Goal: Task Accomplishment & Management: Complete application form

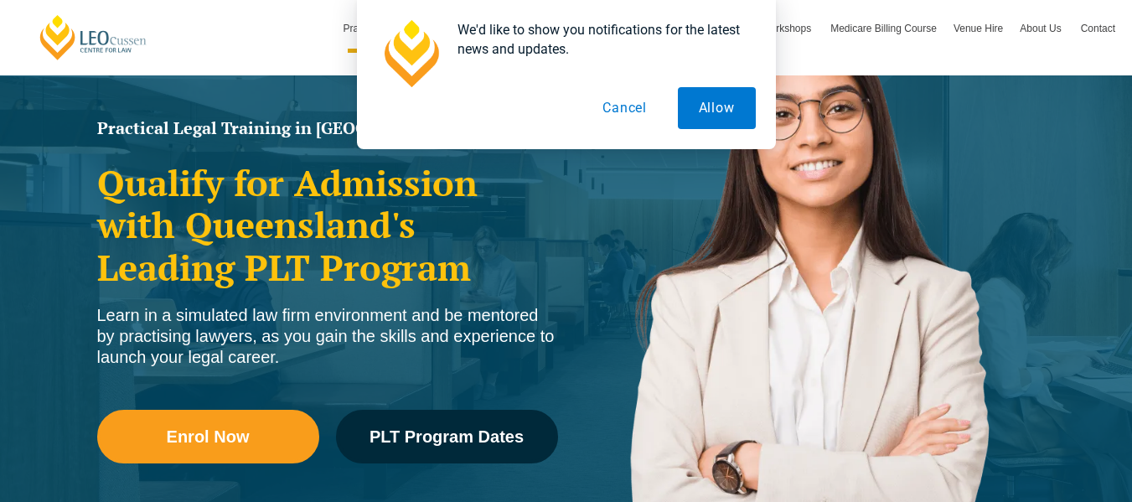
scroll to position [168, 0]
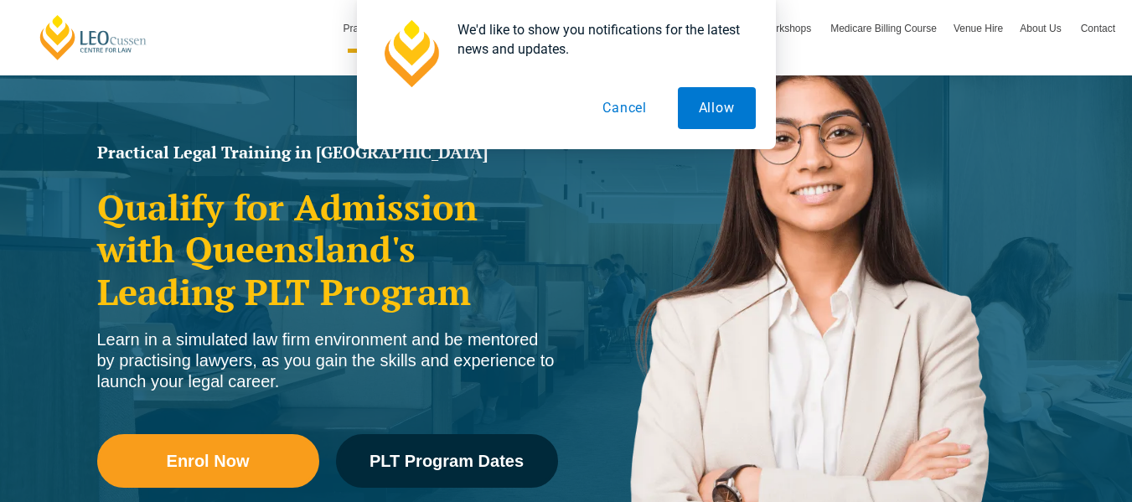
click at [629, 116] on button "Cancel" at bounding box center [625, 108] width 86 height 42
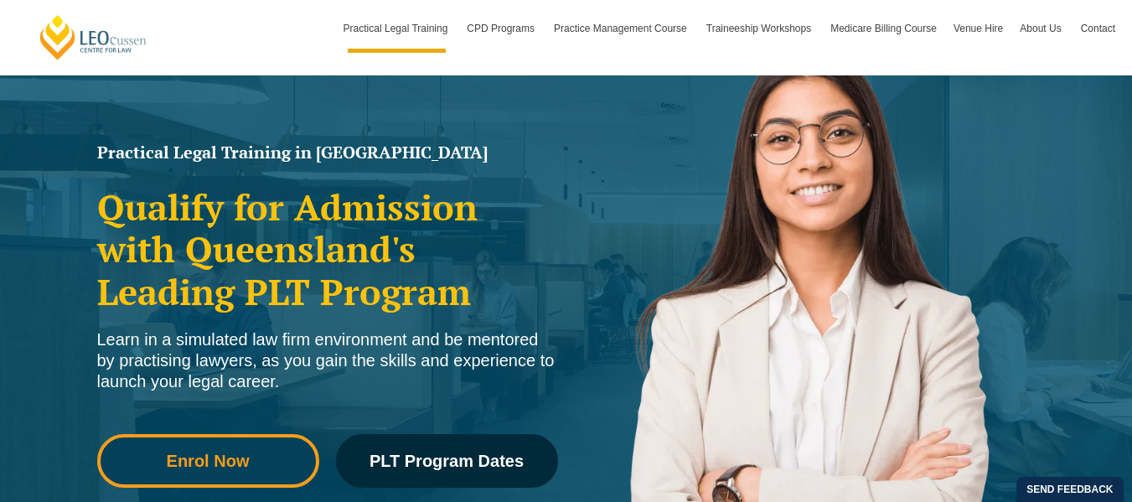
click at [218, 468] on span "Enrol Now" at bounding box center [208, 460] width 83 height 17
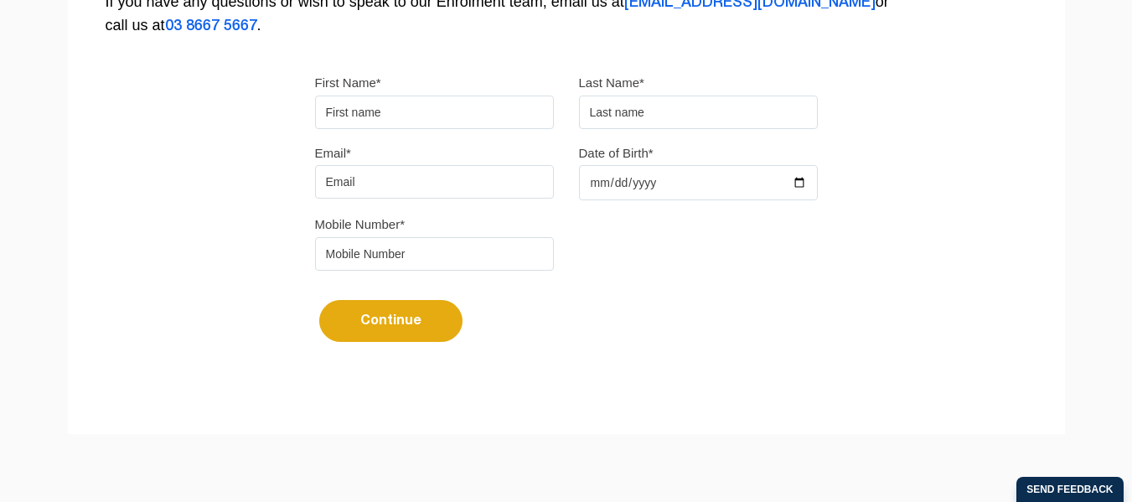
click at [382, 101] on input "First Name*" at bounding box center [434, 113] width 239 height 34
type input "Hayley"
type input "Cassidy"
type input "hcass14@hotmail.com"
type input "0499015564"
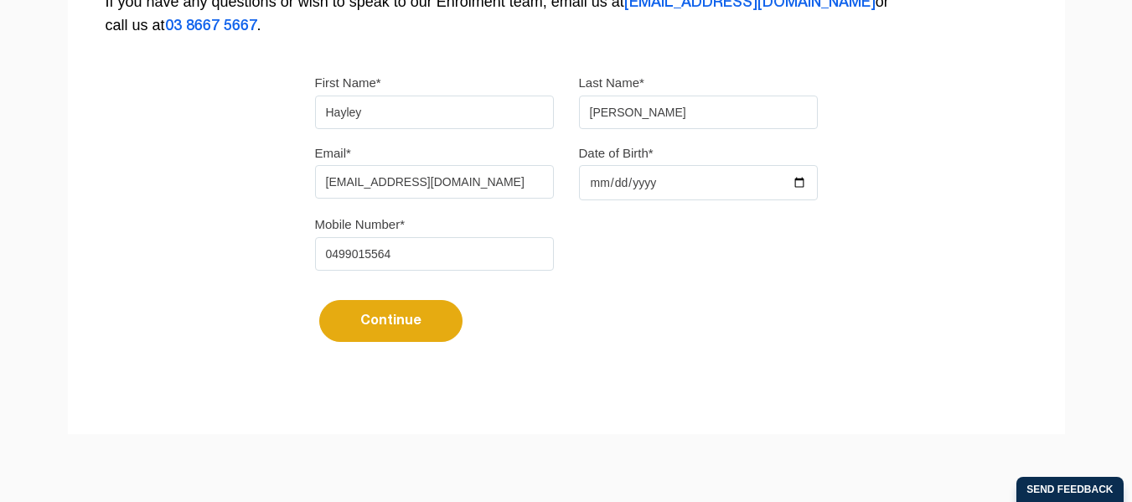
click at [613, 181] on input "Date of Birth*" at bounding box center [698, 182] width 239 height 35
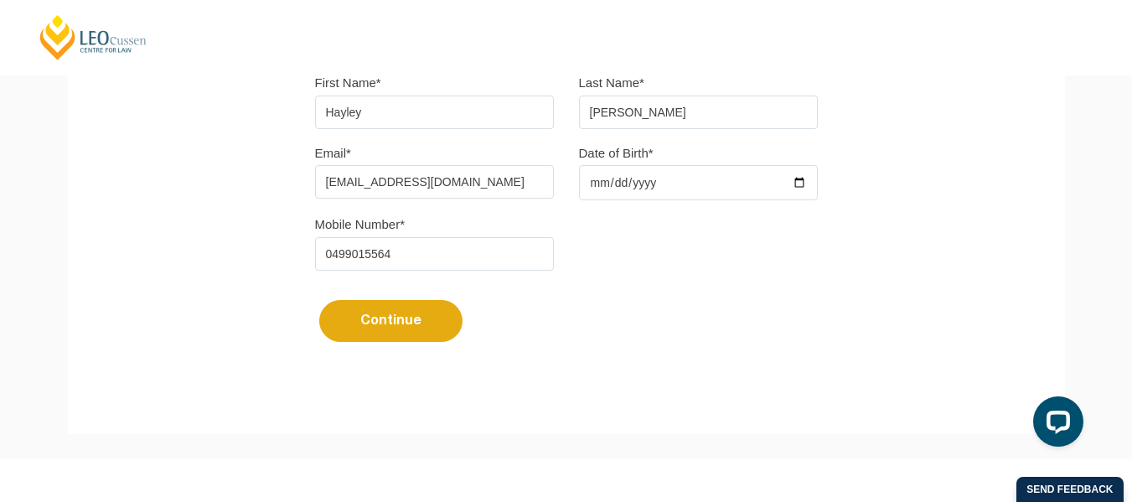
drag, startPoint x: 730, startPoint y: 189, endPoint x: 807, endPoint y: 189, distance: 77.1
click at [737, 189] on input "Date of Birth*" at bounding box center [698, 182] width 239 height 35
click at [804, 182] on input "Date of Birth*" at bounding box center [698, 182] width 239 height 35
type input "2000-06-07"
click at [432, 326] on button "Continue" at bounding box center [390, 321] width 143 height 42
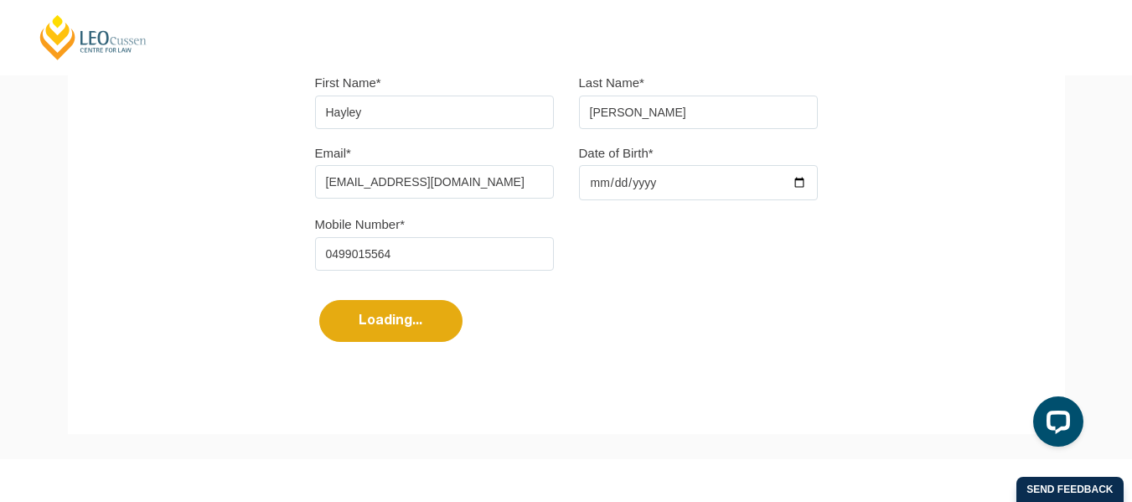
select select
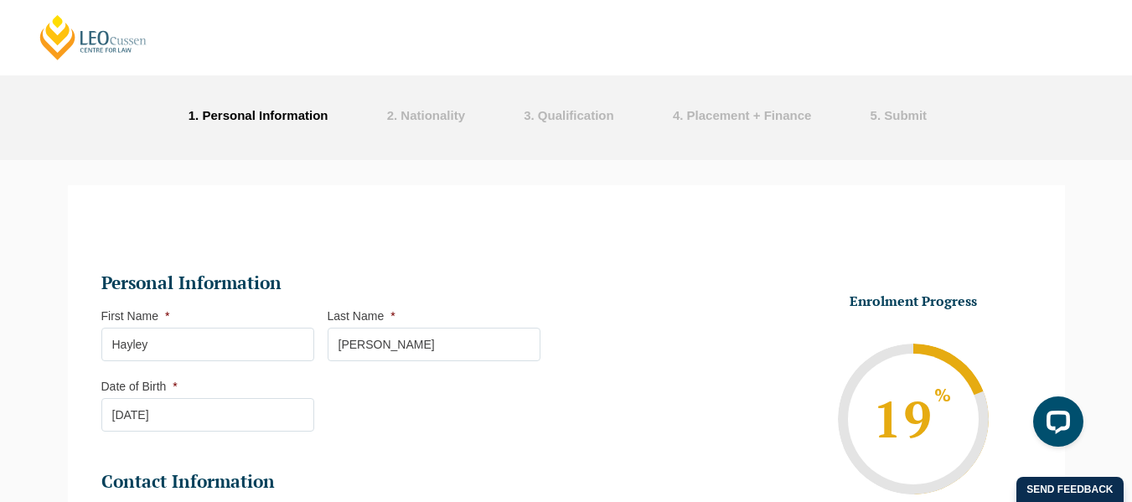
scroll to position [892, 0]
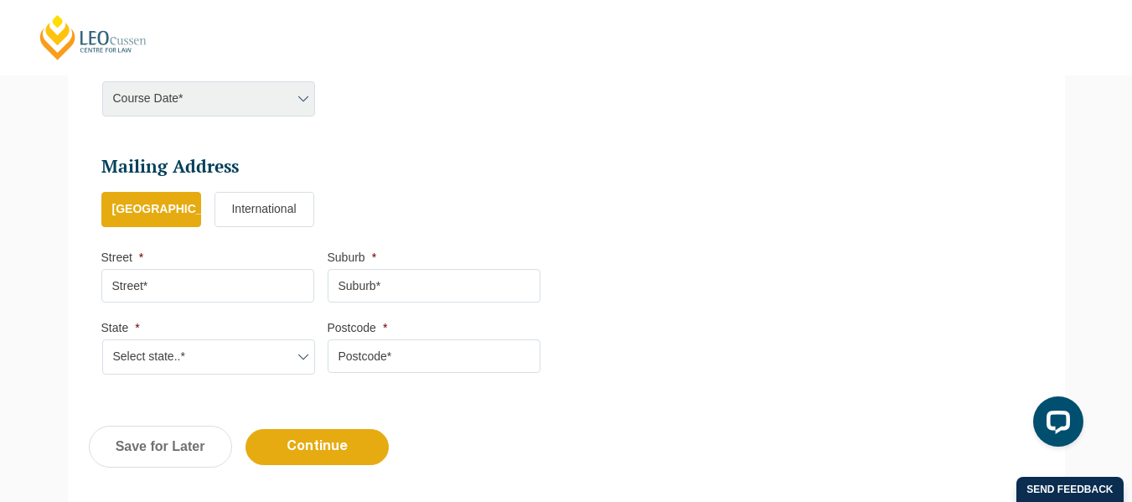
click at [191, 293] on input "Street *" at bounding box center [207, 286] width 213 height 34
type input "1 mascot street"
click at [159, 359] on select "Select state..* VIC WA QLD SA NSW NT ACT TAS" at bounding box center [208, 356] width 213 height 35
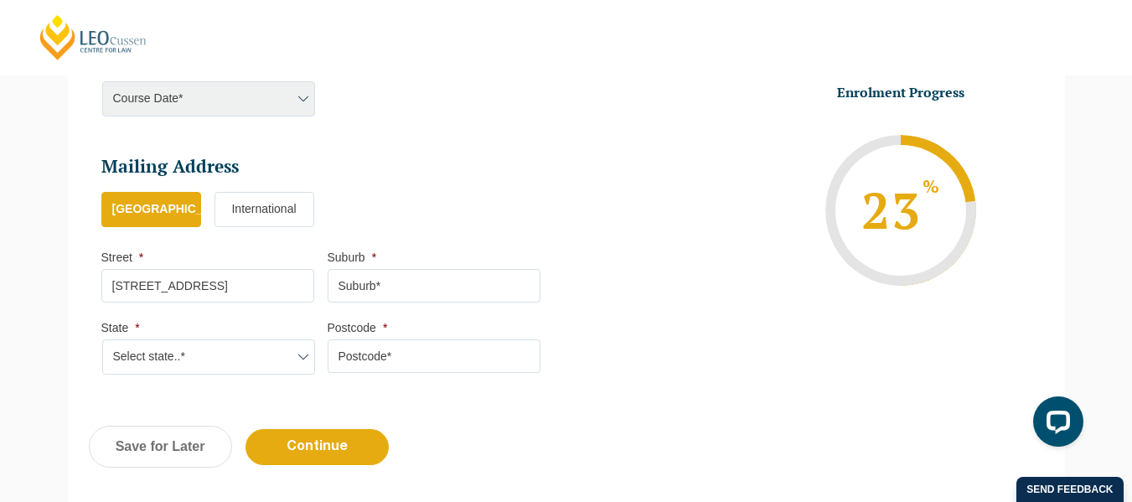
select select "QLD"
click at [102, 339] on select "Select state..* VIC WA QLD SA NSW NT ACT TAS" at bounding box center [208, 356] width 213 height 35
click at [407, 289] on input "Suburb *" at bounding box center [434, 286] width 213 height 34
type input "m"
type input "upper mount gravatt"
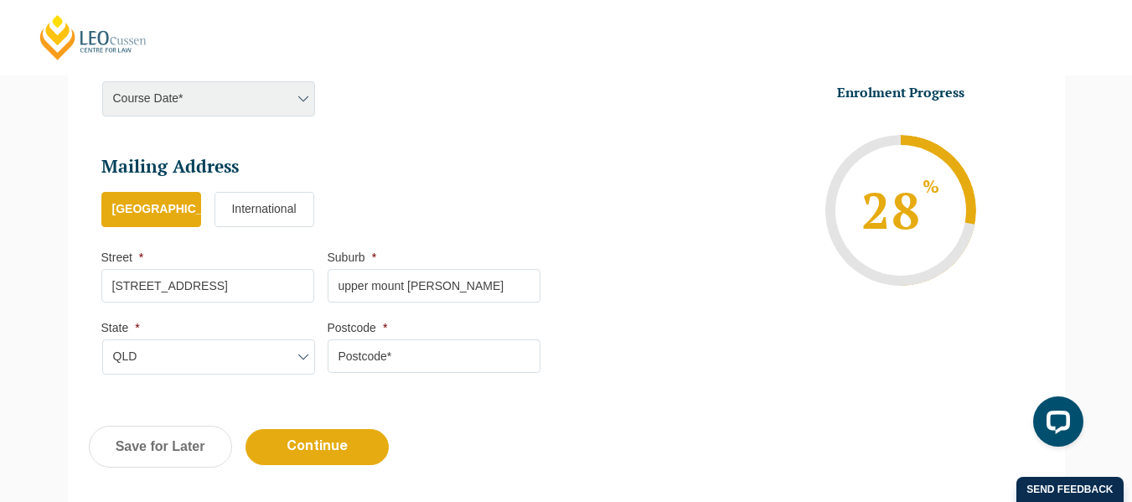
click at [382, 350] on input "Postcode *" at bounding box center [434, 356] width 213 height 34
type input "4122"
drag, startPoint x: 318, startPoint y: 449, endPoint x: 309, endPoint y: 443, distance: 10.9
click at [317, 447] on input "Continue" at bounding box center [317, 447] width 143 height 36
select select
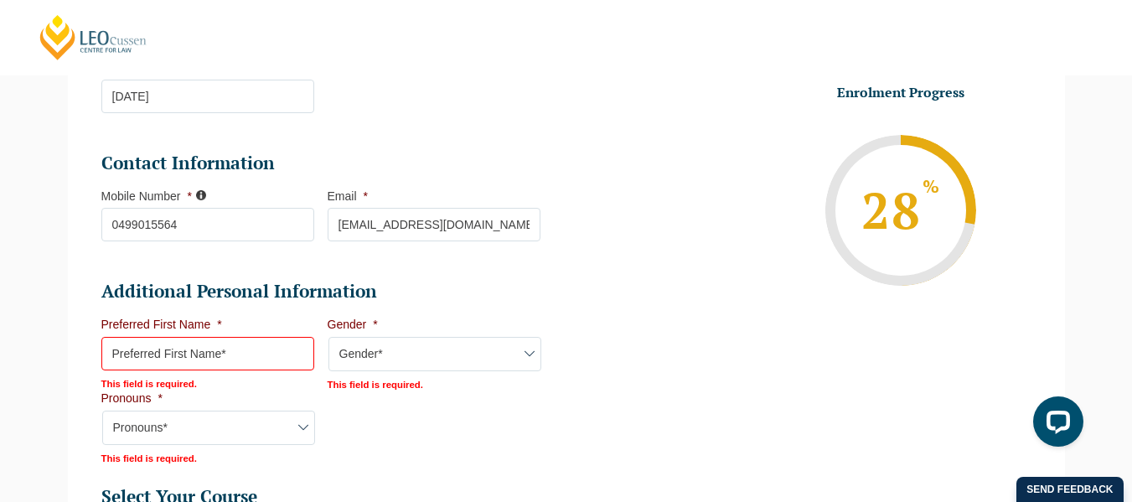
scroll to position [488, 0]
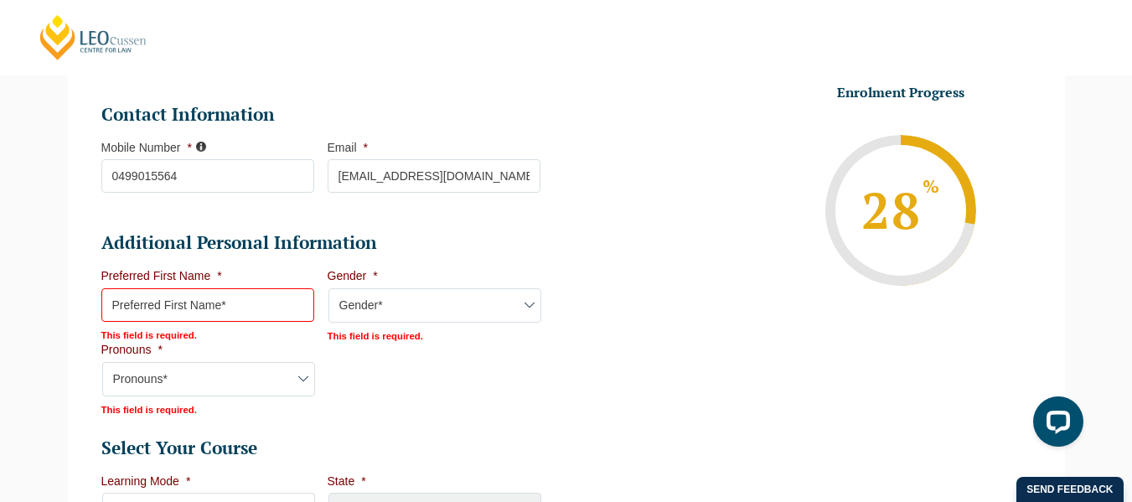
click at [224, 313] on input "Preferred First Name *" at bounding box center [207, 305] width 213 height 34
type input "Hayley"
select select "QLD"
select select
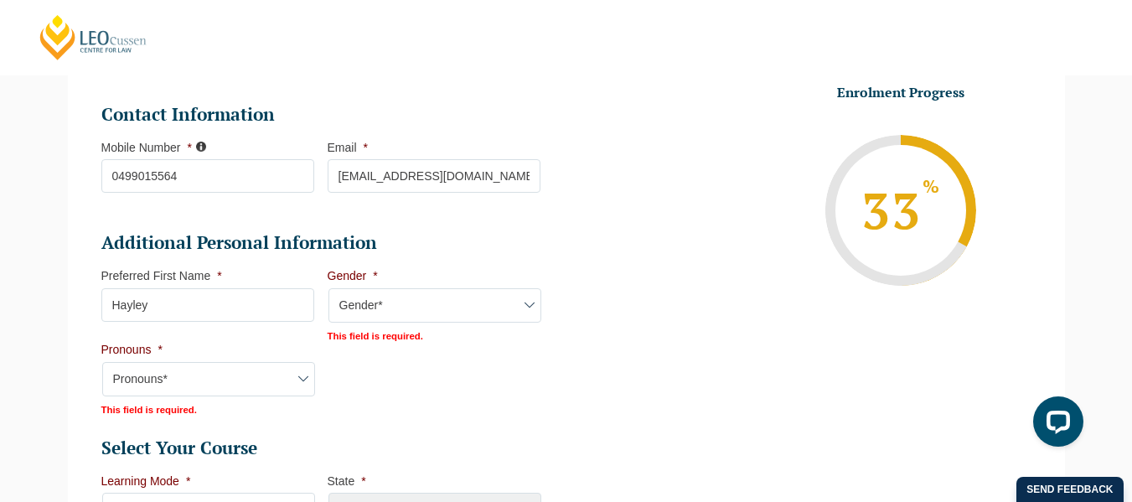
click at [370, 306] on select "Gender* Male Female Nonbinary Intersex Prefer not to disclose Other" at bounding box center [434, 305] width 213 height 35
select select "Female"
click at [328, 288] on select "Gender* Male Female Nonbinary Intersex Prefer not to disclose Other" at bounding box center [434, 305] width 213 height 35
click at [231, 373] on select "Pronouns* She/Her/Hers He/Him/His They/Them/Theirs Other Prefer not to disclose" at bounding box center [208, 377] width 213 height 35
select select "She/Her/Hers"
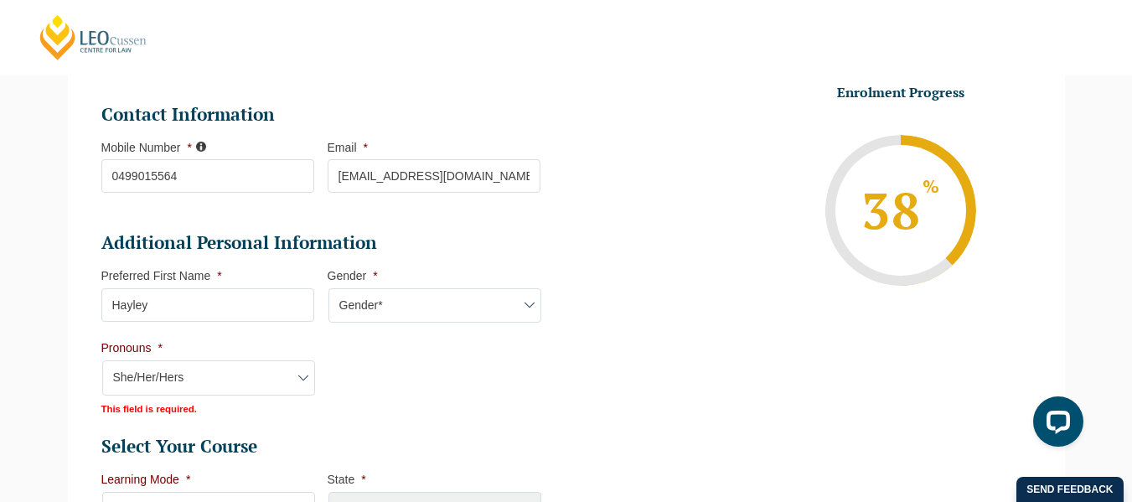
click at [102, 360] on select "Pronouns* She/Her/Hers He/Him/His They/Them/Theirs Other Prefer not to disclose" at bounding box center [208, 377] width 213 height 35
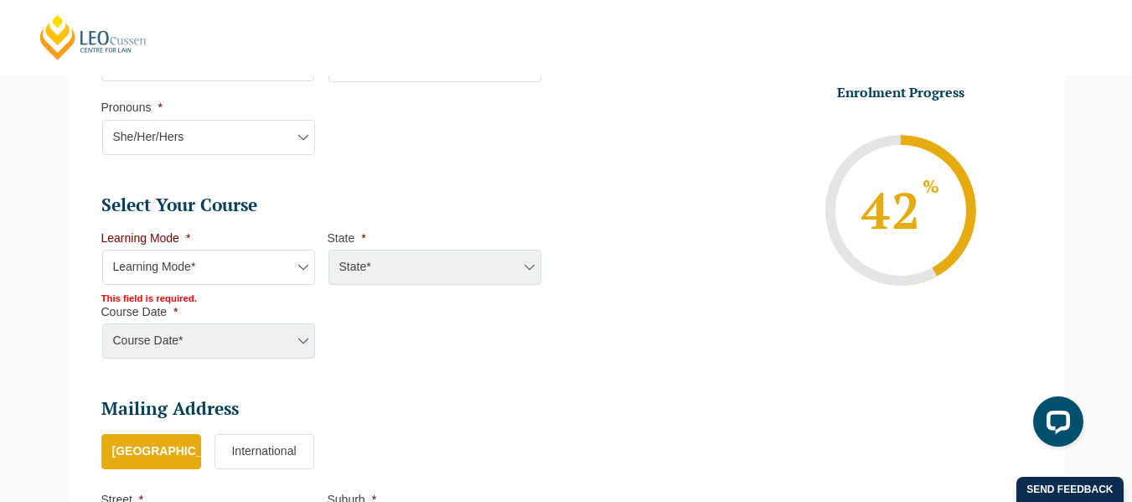
scroll to position [739, 0]
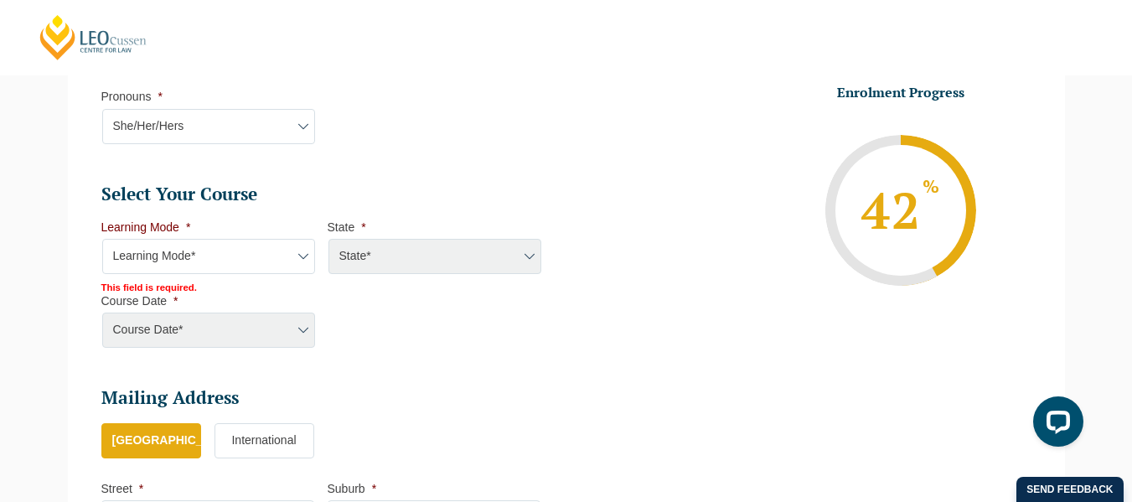
click at [234, 268] on select "Learning Mode* Online Full Time Learning Online Part Time Learning Blended Full…" at bounding box center [208, 256] width 213 height 35
click at [102, 239] on select "Learning Mode* Online Full Time Learning Online Part Time Learning Blended Full…" at bounding box center [208, 256] width 213 height 35
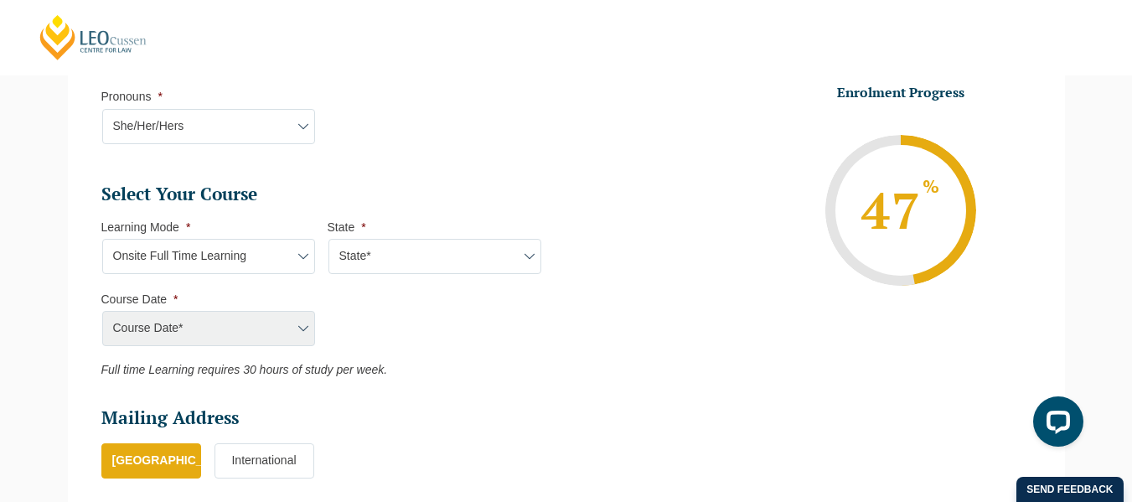
click at [419, 252] on select "State* VIC" at bounding box center [434, 256] width 213 height 35
click at [263, 241] on select "Learning Mode* Online Full Time Learning Online Part Time Learning Blended Full…" at bounding box center [208, 256] width 213 height 35
select select "Blended Full Time Learning"
click at [102, 239] on select "Learning Mode* Online Full Time Learning Online Part Time Learning Blended Full…" at bounding box center [208, 256] width 213 height 35
click at [392, 253] on select "State* ACT/NSW QLD SA VIC WA" at bounding box center [434, 256] width 213 height 35
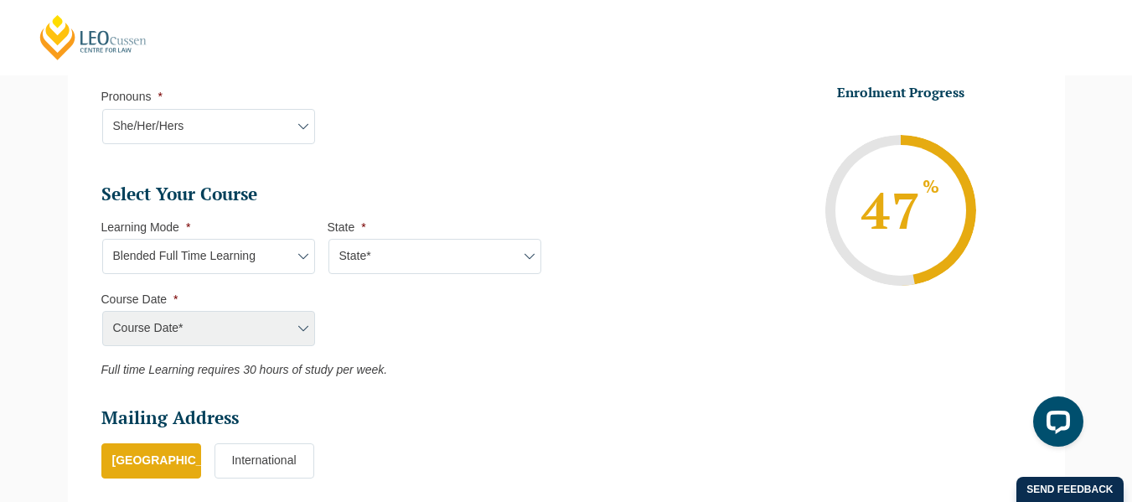
select select "QLD"
click at [328, 239] on select "State* ACT/NSW QLD SA VIC WA" at bounding box center [434, 256] width 213 height 35
click at [230, 322] on select "Course Date* September 2025 (22-Sep-2025 to 20-Feb-2026) January 2026 (27-Jan-2…" at bounding box center [208, 328] width 213 height 35
select select "September 2025 (22-Sep-2025 to 20-Feb-2026)"
click at [102, 311] on select "Course Date* September 2025 (22-Sep-2025 to 20-Feb-2026) January 2026 (27-Jan-2…" at bounding box center [208, 328] width 213 height 35
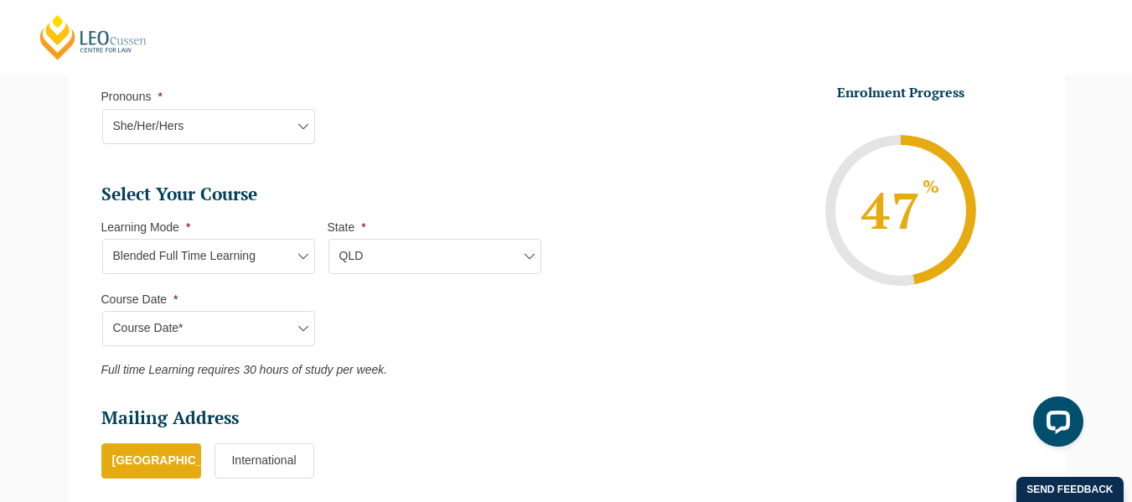
type input "Intake 10 September 2025 FT"
type input "Practical Legal Training (QLD)"
select select "QLD PLT (SEP) 2025 Full Time Blended"
click at [238, 246] on select "Learning Mode* Online Full Time Learning Online Part Time Learning Blended Full…" at bounding box center [208, 256] width 213 height 35
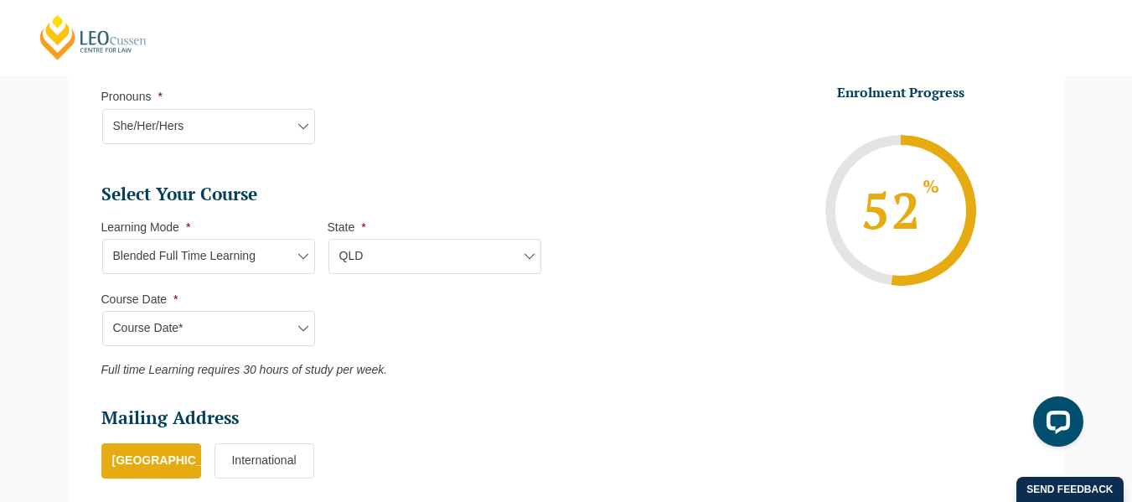
click at [239, 246] on select "Learning Mode* Online Full Time Learning Online Part Time Learning Blended Full…" at bounding box center [208, 256] width 213 height 35
select select "Blended Part Time Learning"
click at [102, 239] on select "Learning Mode* Online Full Time Learning Online Part Time Learning Blended Full…" at bounding box center [208, 256] width 213 height 35
select select
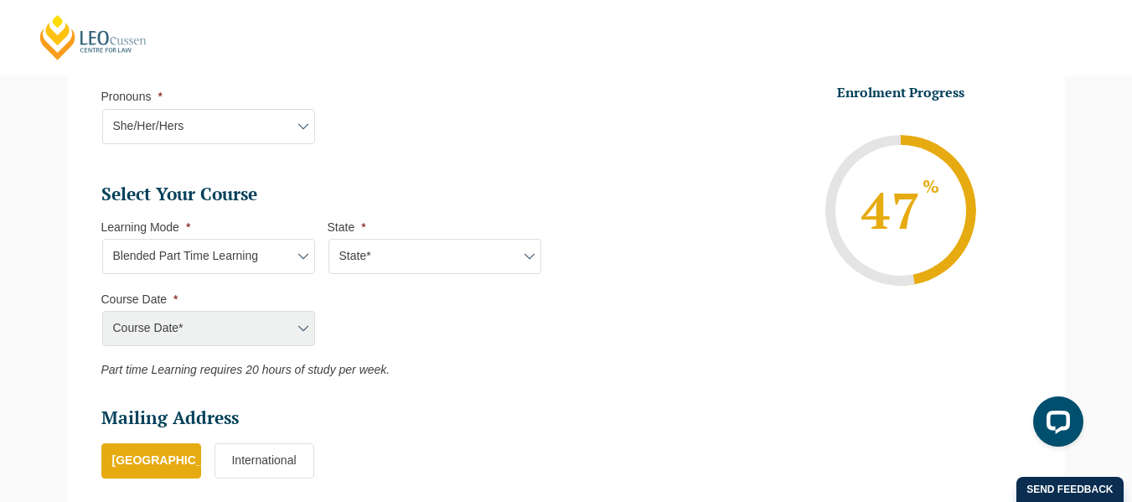
click at [242, 328] on div "Course Date* September 2025 (22-Sep-2025 to 20-Feb-2026) January 2026 (27-Jan-2…" at bounding box center [207, 328] width 213 height 35
click at [259, 256] on select "Learning Mode* Online Full Time Learning Online Part Time Learning Blended Full…" at bounding box center [208, 256] width 213 height 35
click at [263, 325] on div "Course Date* September 2025 (22-Sep-2025 to 20-Feb-2026) January 2026 (27-Jan-2…" at bounding box center [207, 328] width 213 height 35
click at [363, 247] on select "State* ACT/NSW QLD VIC WA" at bounding box center [434, 256] width 213 height 35
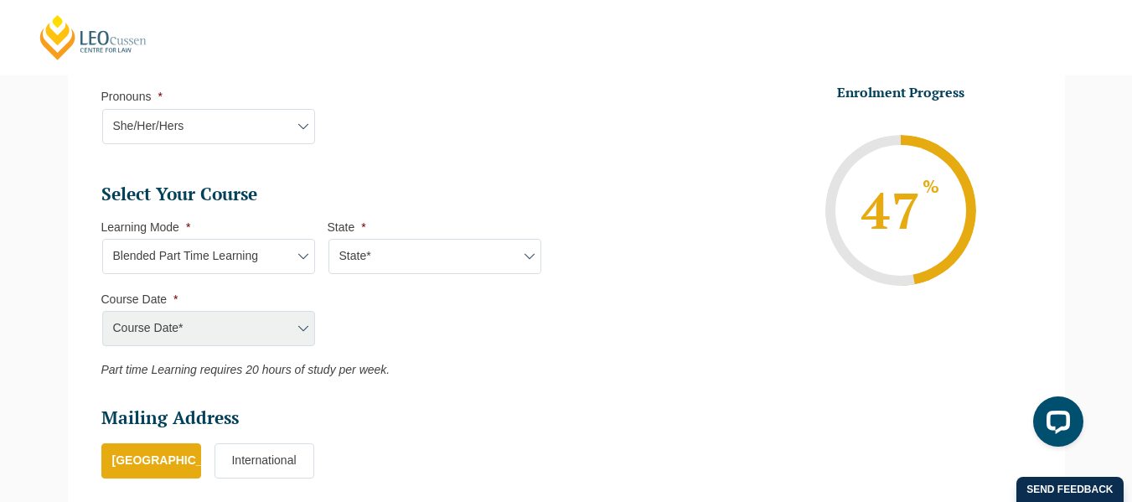
select select "QLD"
click at [328, 239] on select "State* ACT/NSW QLD VIC WA" at bounding box center [434, 256] width 213 height 35
click at [276, 314] on select "Course Date* March 2026 (30-Mar-2026 to 23-Oct-2026)" at bounding box center [208, 328] width 213 height 35
click at [242, 253] on select "Learning Mode* Online Full Time Learning Online Part Time Learning Blended Full…" at bounding box center [208, 256] width 213 height 35
select select "Online Part Time Learning"
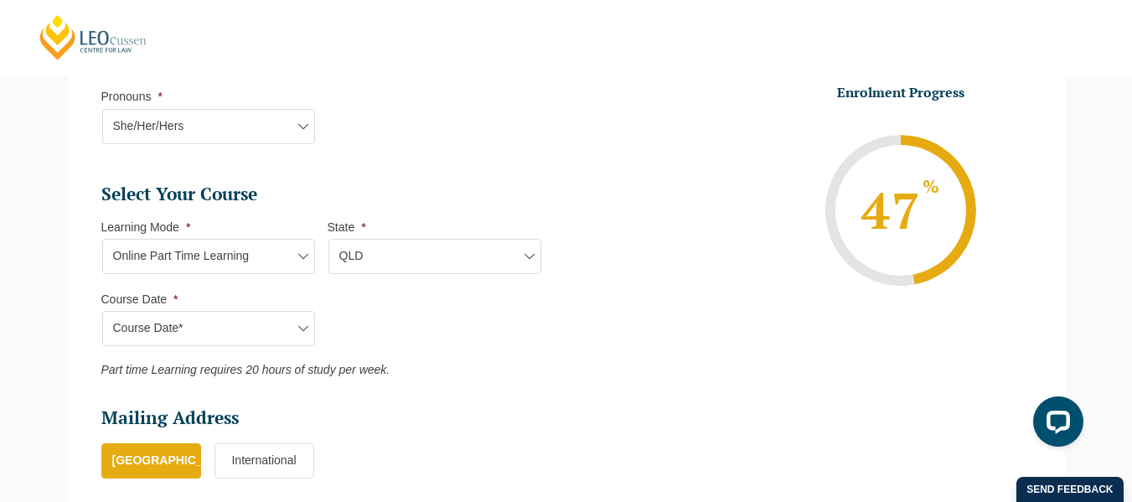
click at [102, 239] on select "Learning Mode* Online Full Time Learning Online Part Time Learning Blended Full…" at bounding box center [208, 256] width 213 height 35
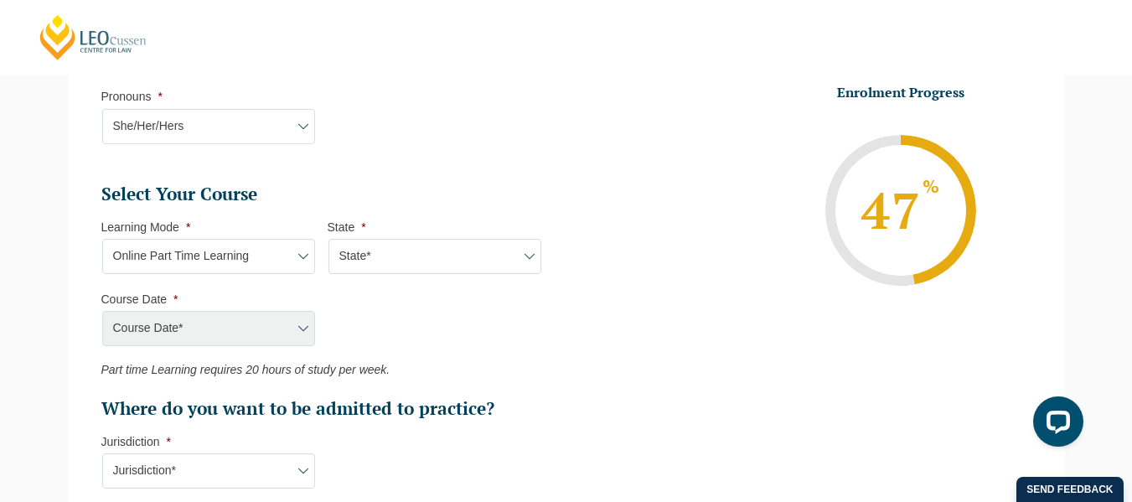
click at [378, 253] on select "State* National (ACT/NSW, VIC, QLD, SA, WA)" at bounding box center [434, 256] width 213 height 35
click at [370, 265] on select "State* National (ACT/NSW, VIC, QLD, SA, WA)" at bounding box center [434, 256] width 213 height 35
select select "National (ACT/NSW, VIC, QLD, SA, WA)"
click at [328, 239] on select "State* National (ACT/NSW, VIC, QLD, SA, WA)" at bounding box center [434, 256] width 213 height 35
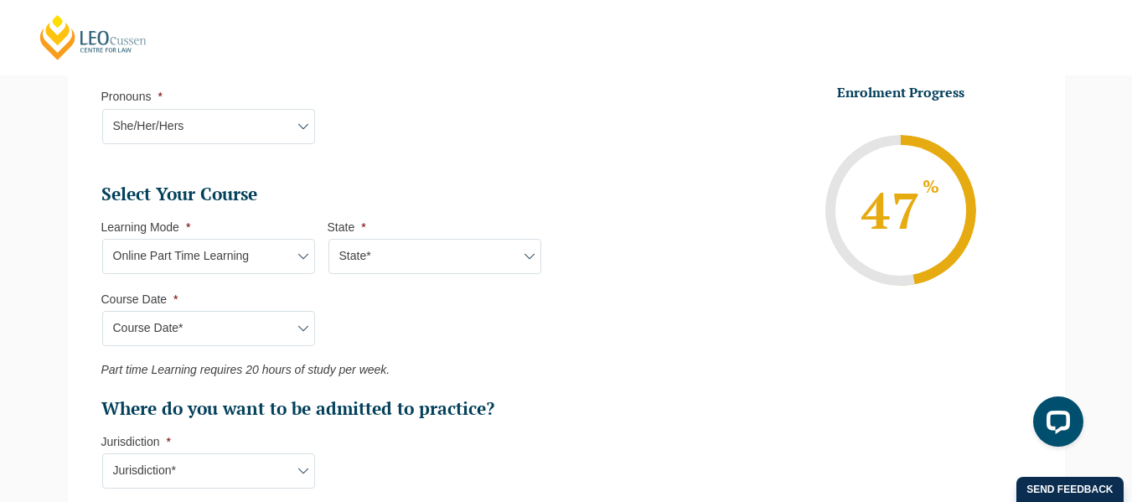
click at [294, 328] on select "Course Date* September 2025 (08-Sep-2025 to 17-Apr-2026) January 2026 (27-Jan-2…" at bounding box center [208, 328] width 213 height 35
select select "September 2025 (08-Sep-2025 to 17-Apr-2026)"
click at [102, 311] on select "Course Date* September 2025 (08-Sep-2025 to 17-Apr-2026) January 2026 (27-Jan-2…" at bounding box center [208, 328] width 213 height 35
type input "Intake 09 September 2025 PT"
type input "Practical Legal Training (NAT)"
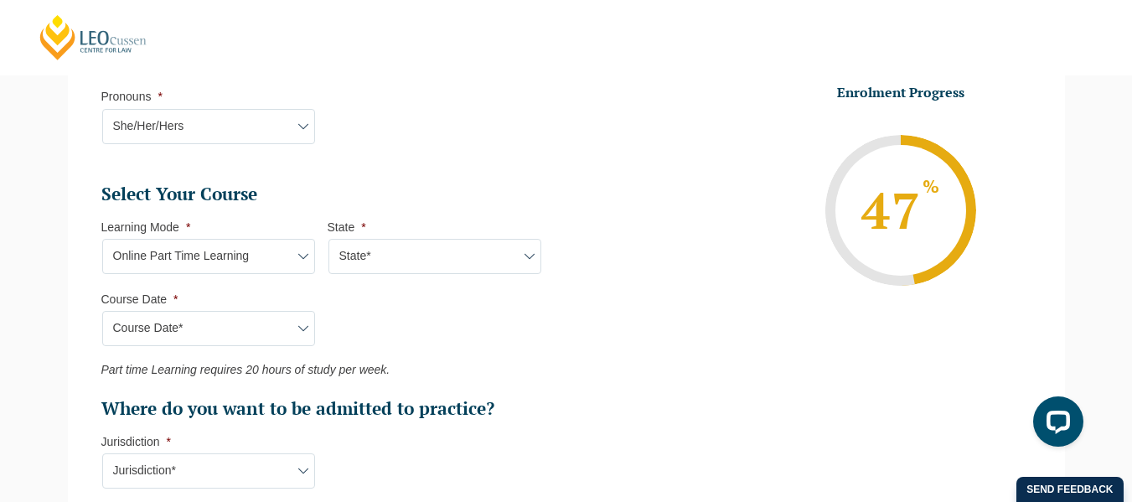
select select "NAT PLT (SEP) 2025 Part Time Online"
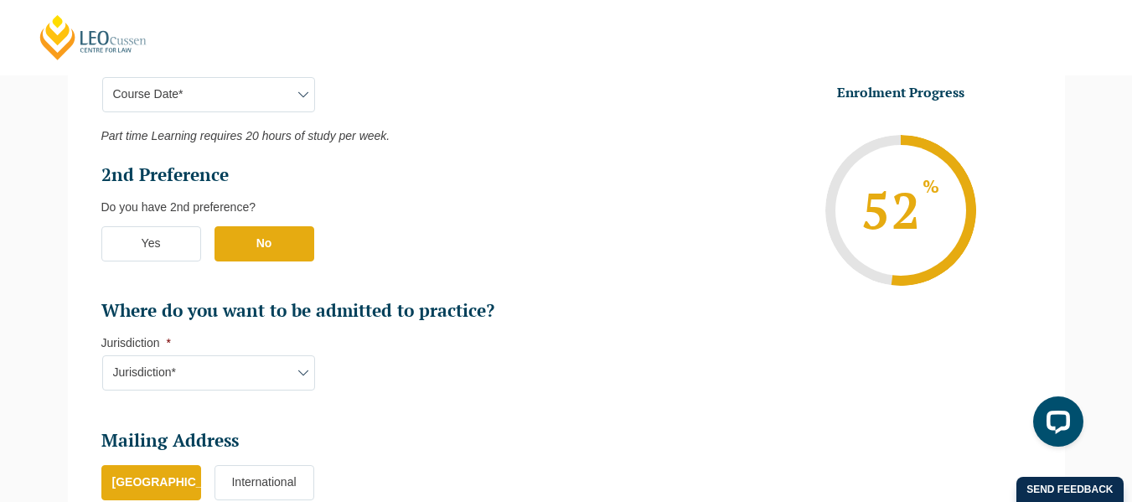
scroll to position [1074, 0]
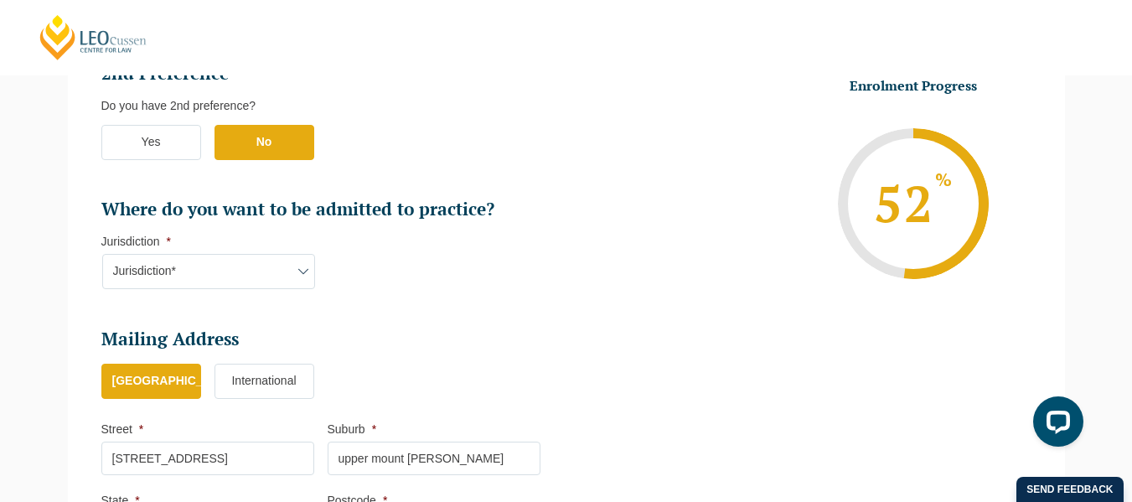
click at [235, 279] on select "Jurisdiction* VIC ACT/NSW SA WA QLD" at bounding box center [208, 271] width 213 height 35
select select "QLD"
click at [102, 254] on select "Jurisdiction* VIC ACT/NSW SA WA QLD" at bounding box center [208, 271] width 213 height 35
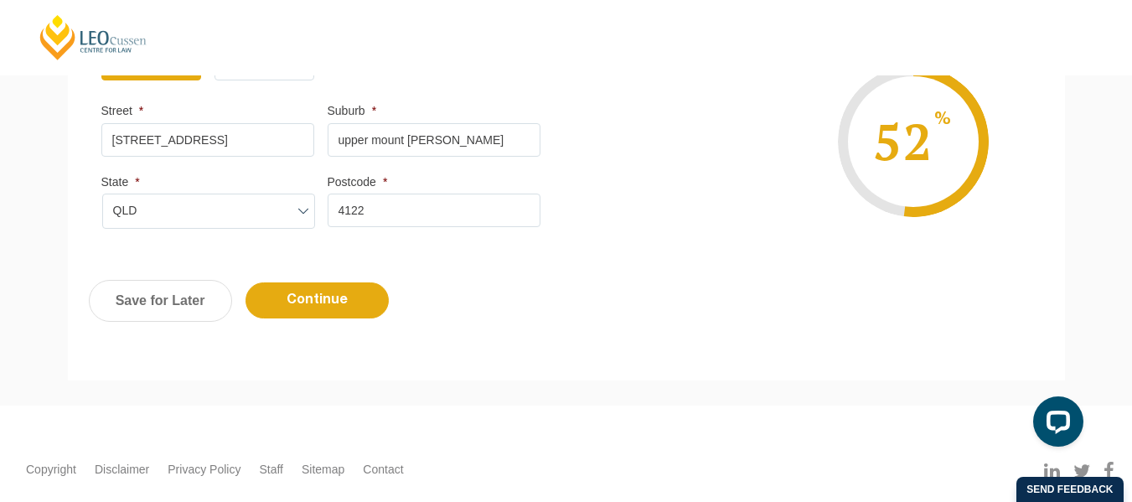
scroll to position [1409, 0]
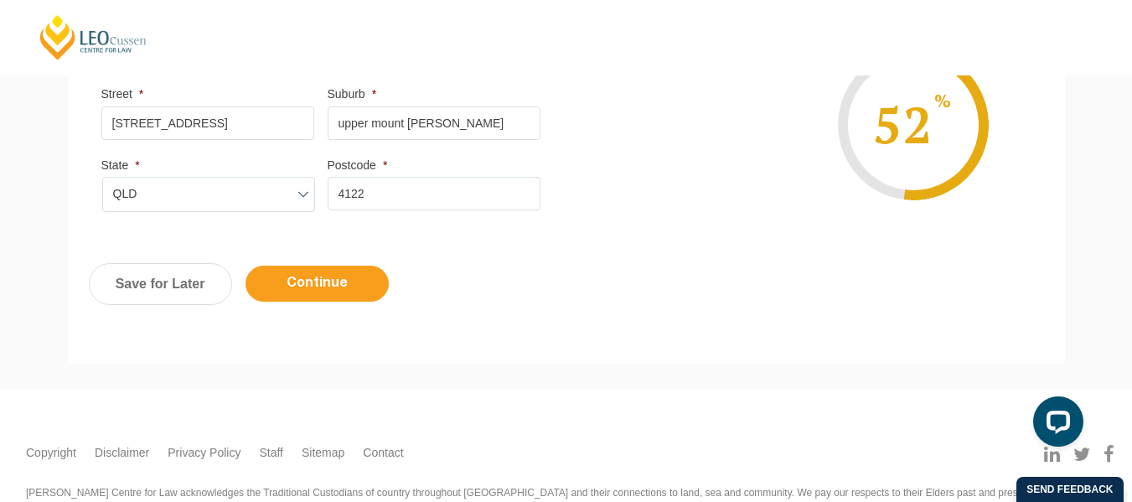
click at [308, 287] on input "Continue" at bounding box center [317, 284] width 143 height 36
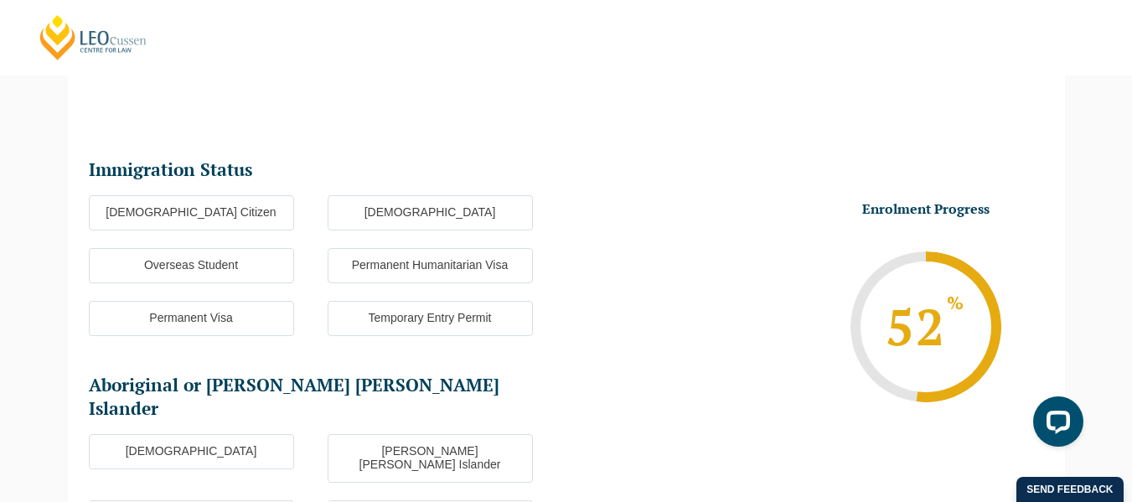
scroll to position [145, 0]
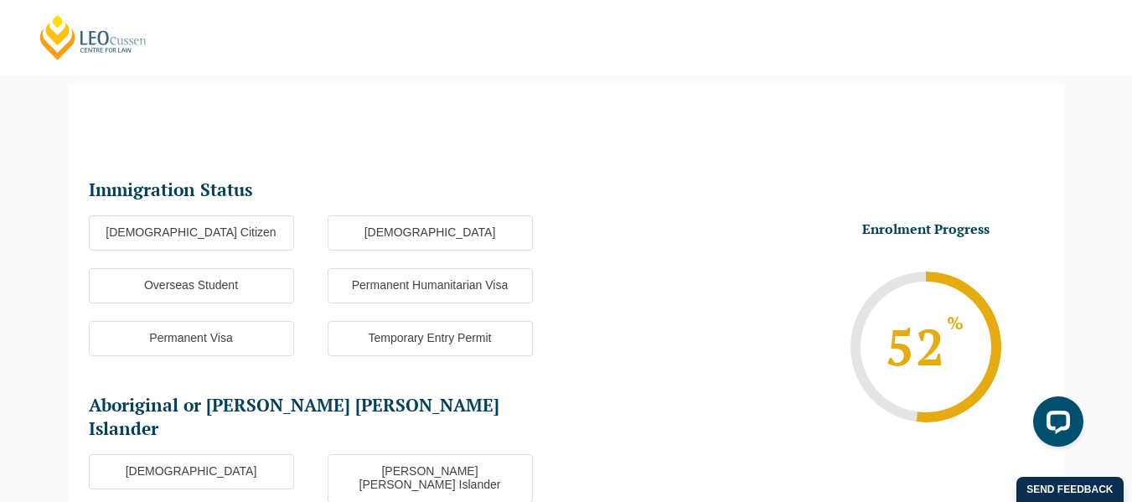
click at [241, 222] on label "Australian Citizen" at bounding box center [191, 232] width 205 height 35
click at [0, 0] on input "Australian Citizen" at bounding box center [0, 0] width 0 height 0
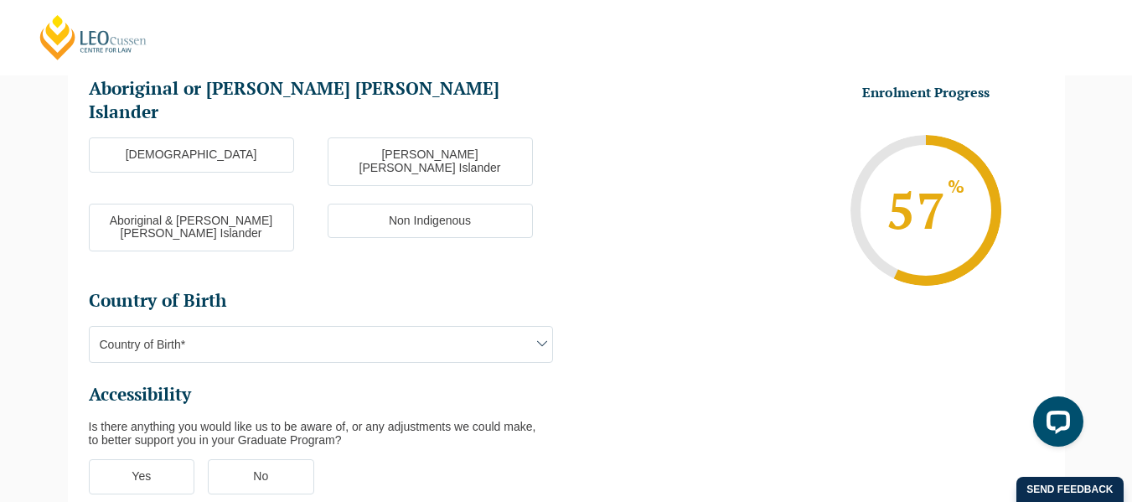
scroll to position [480, 0]
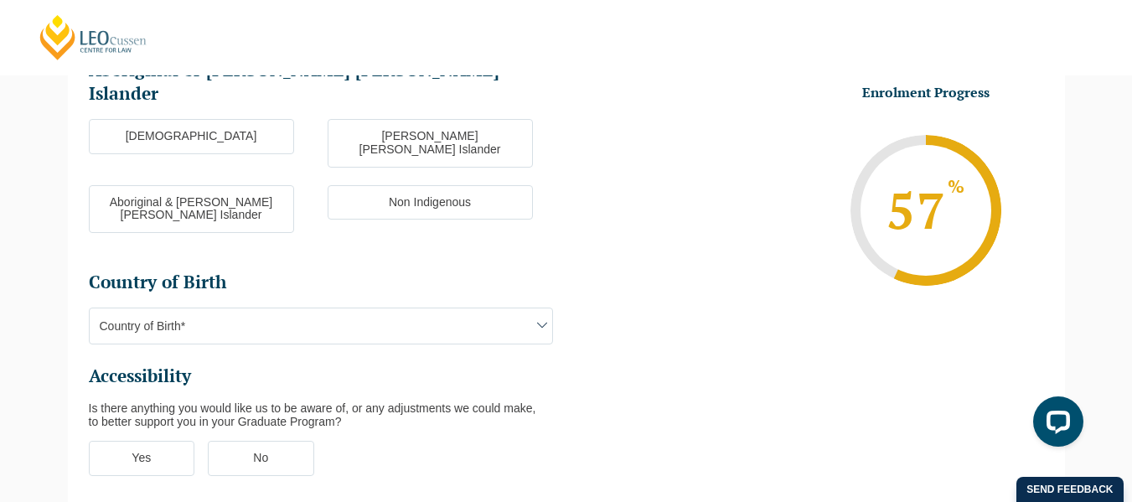
click at [386, 185] on label "Non Indigenous" at bounding box center [430, 202] width 205 height 35
click at [0, 0] on input "Non Indigenous" at bounding box center [0, 0] width 0 height 0
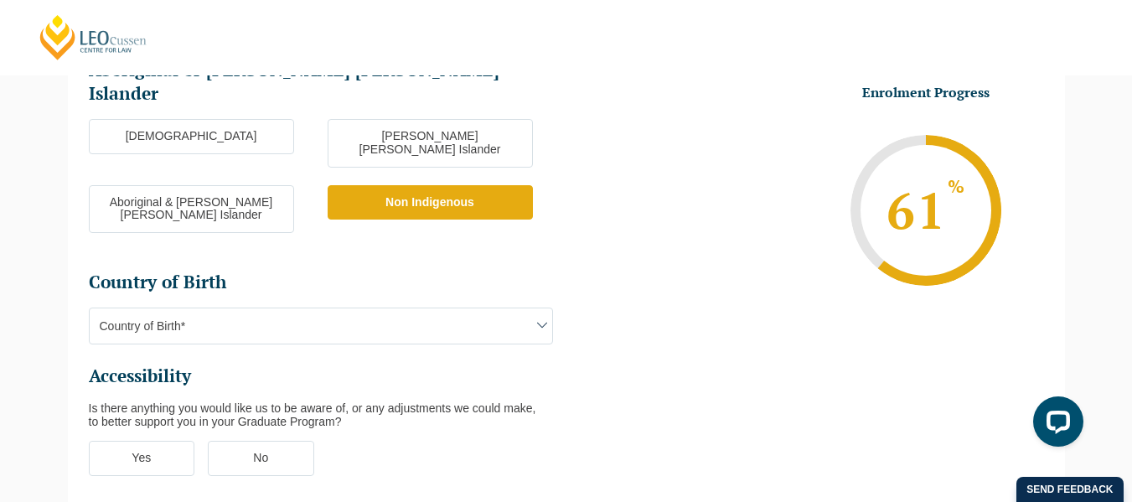
click at [287, 308] on span "Country of Birth*" at bounding box center [321, 325] width 463 height 35
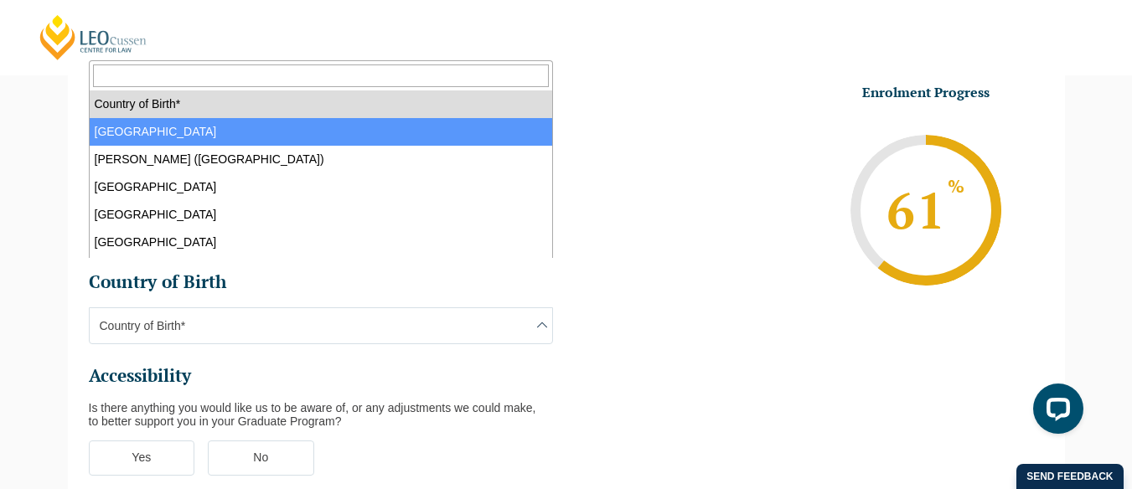
select select "Australia 1101"
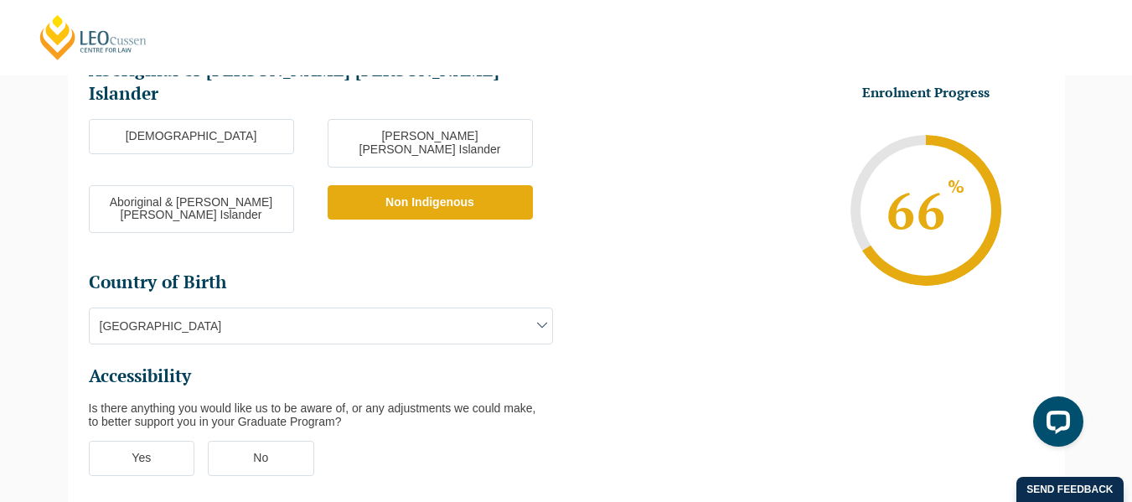
scroll to position [564, 0]
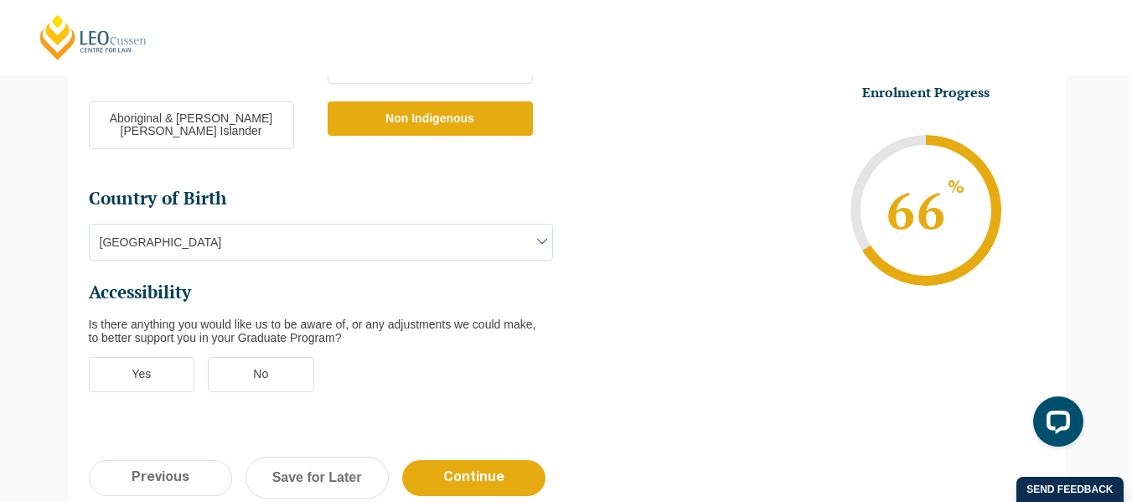
click at [263, 357] on label "No" at bounding box center [261, 374] width 106 height 35
click at [0, 0] on input "No" at bounding box center [0, 0] width 0 height 0
click at [263, 357] on label "No" at bounding box center [261, 374] width 106 height 35
click at [0, 0] on input "No" at bounding box center [0, 0] width 0 height 0
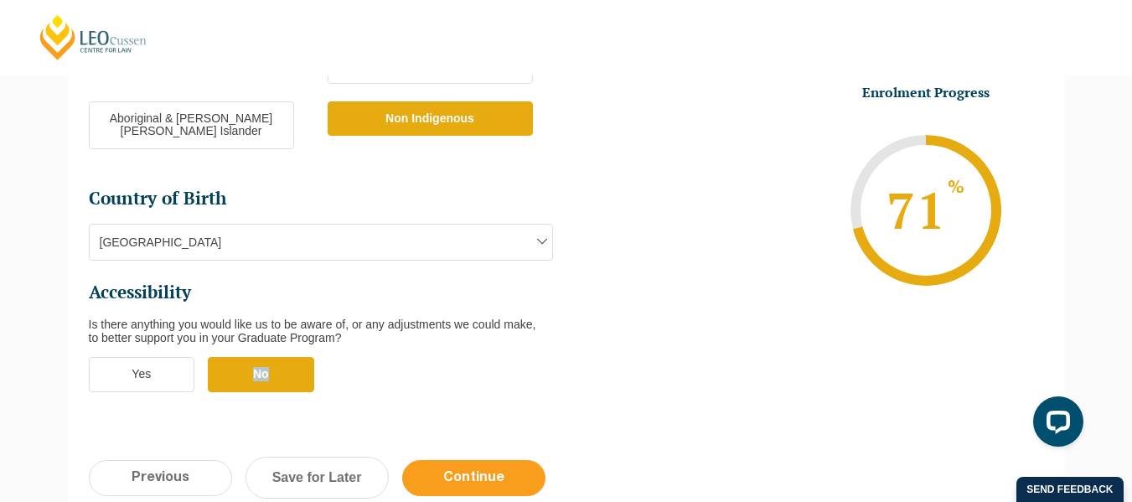
click at [449, 460] on input "Continue" at bounding box center [473, 478] width 143 height 36
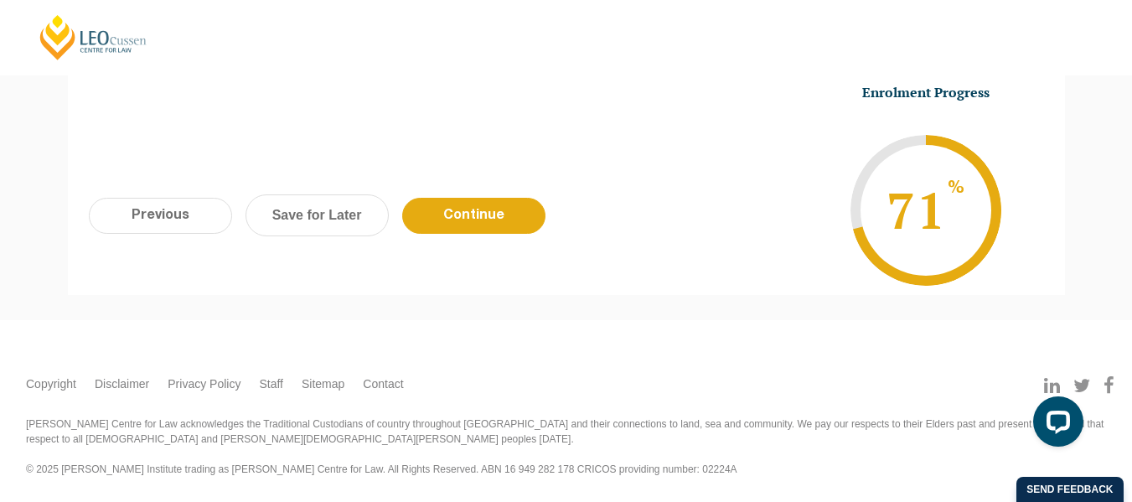
scroll to position [145, 0]
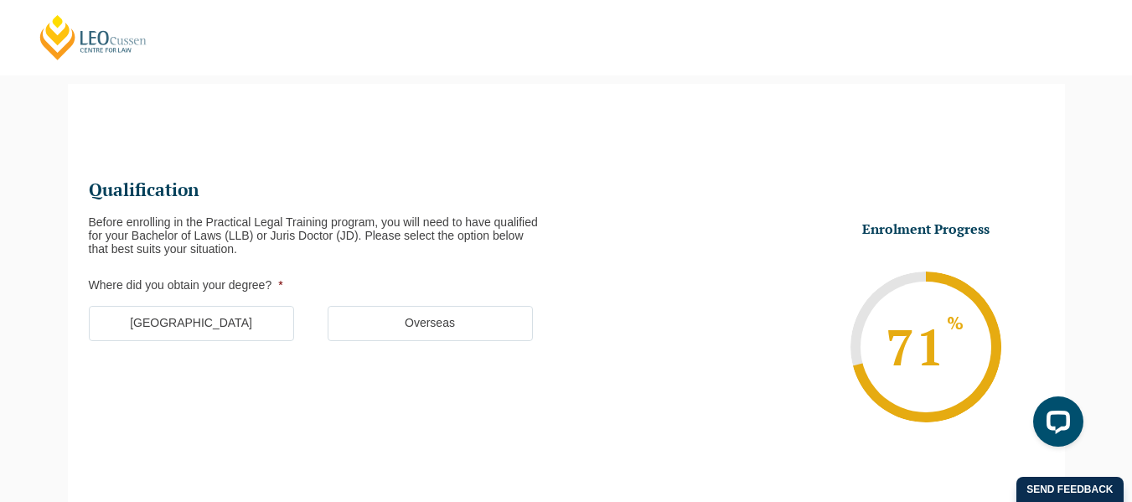
click at [171, 337] on label "Australia" at bounding box center [191, 323] width 205 height 35
click at [0, 0] on input "Australia" at bounding box center [0, 0] width 0 height 0
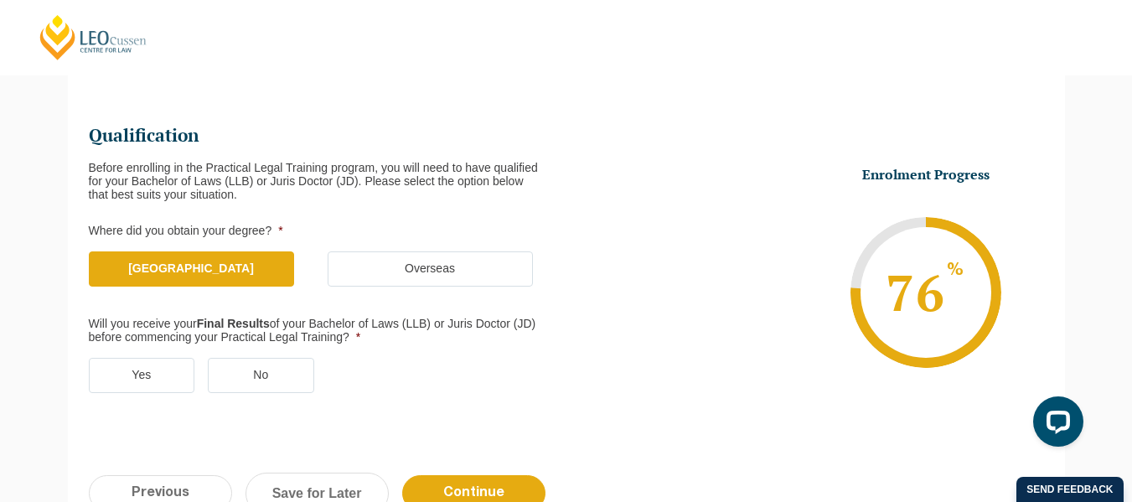
scroll to position [229, 0]
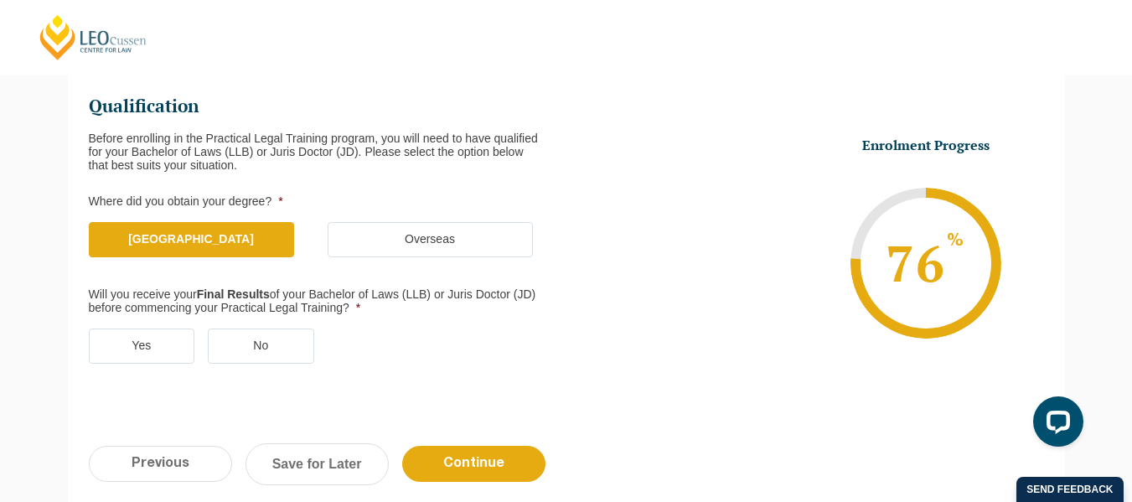
click at [163, 352] on label "Yes" at bounding box center [142, 345] width 106 height 35
click at [0, 0] on input "Yes" at bounding box center [0, 0] width 0 height 0
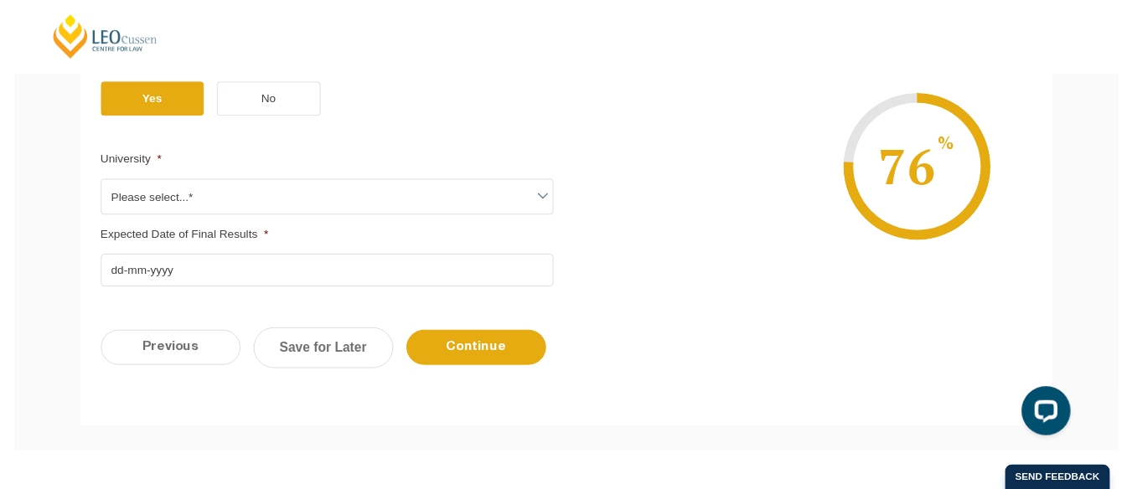
scroll to position [480, 0]
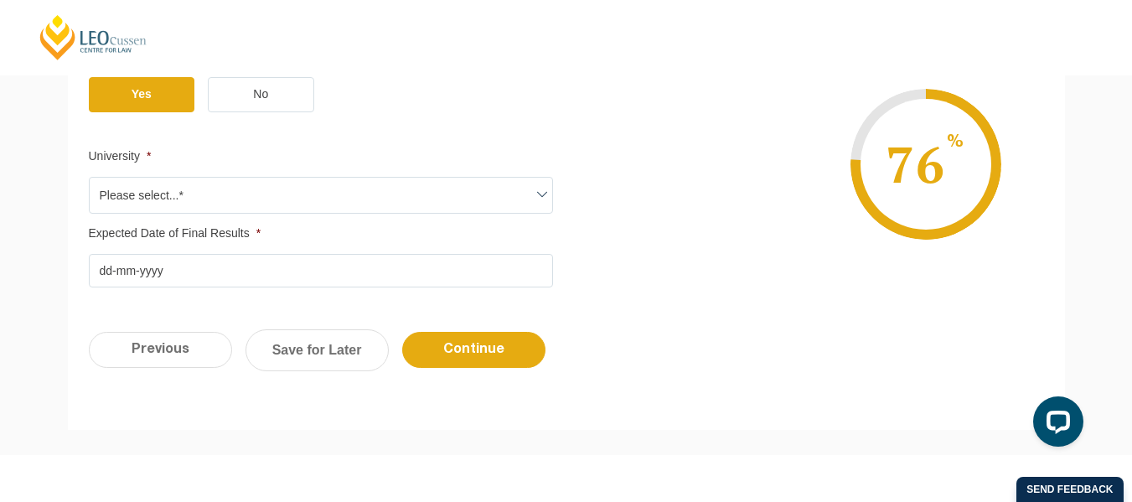
click at [236, 182] on span "Please select...*" at bounding box center [321, 195] width 463 height 35
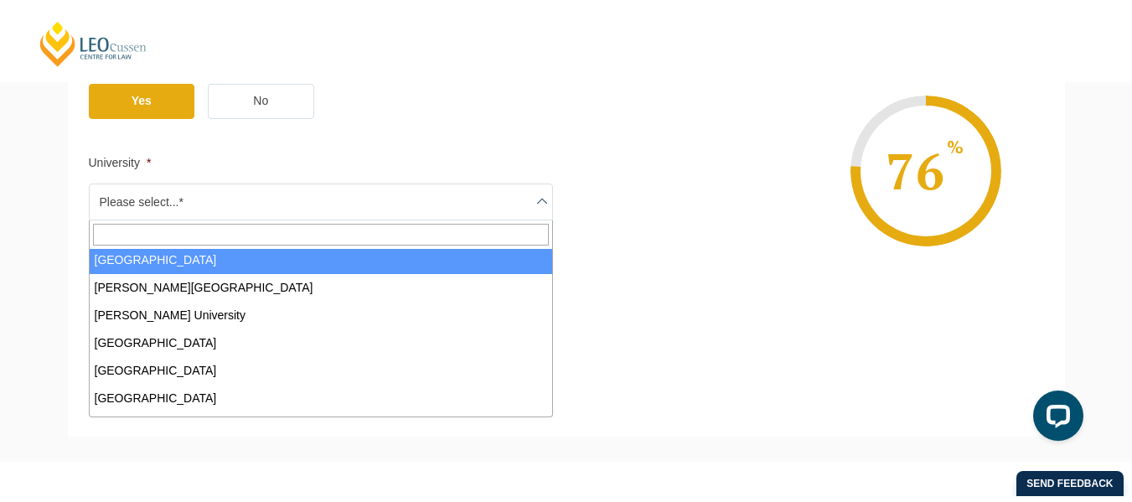
scroll to position [335, 0]
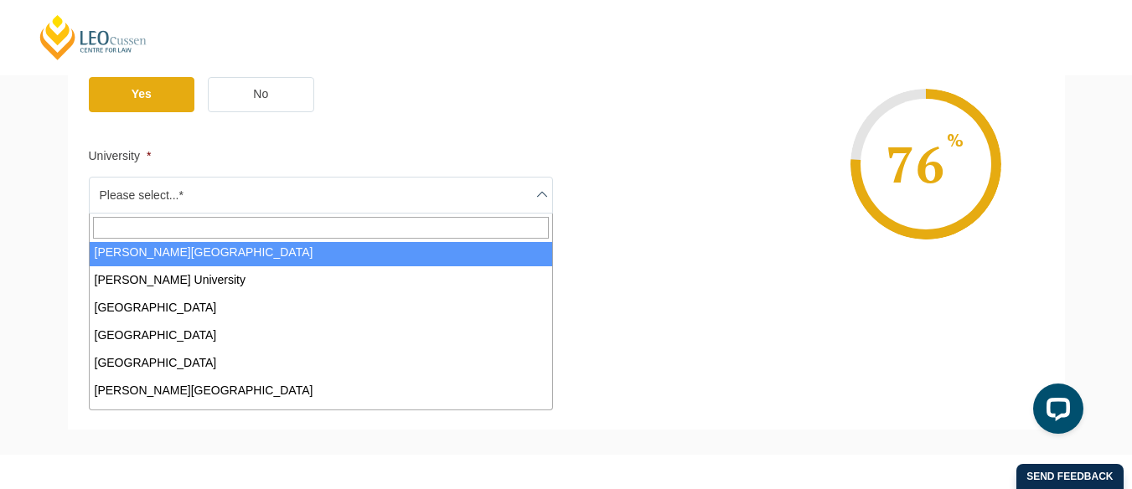
select select "Griffith University"
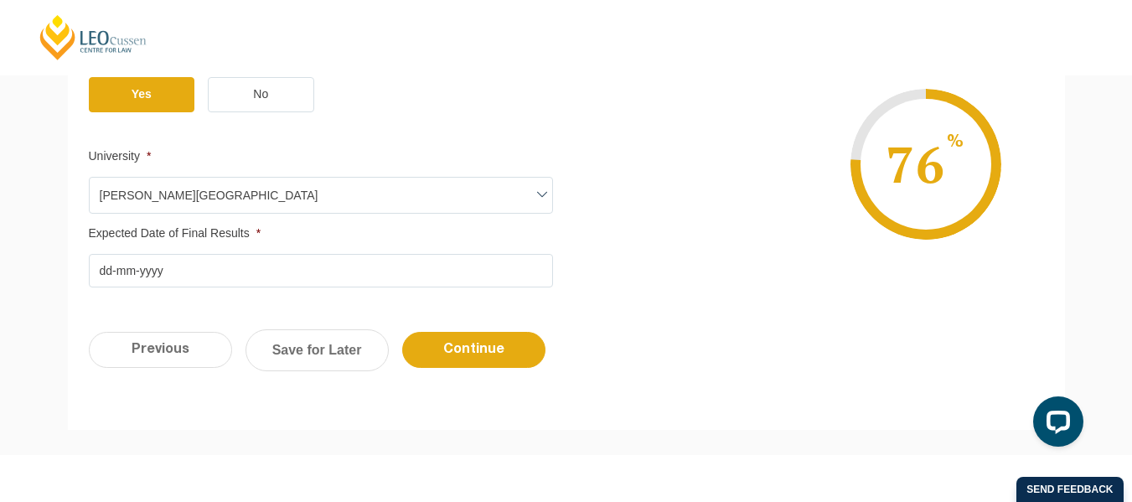
click at [195, 271] on input "Expected Date of Final Results *" at bounding box center [321, 271] width 464 height 34
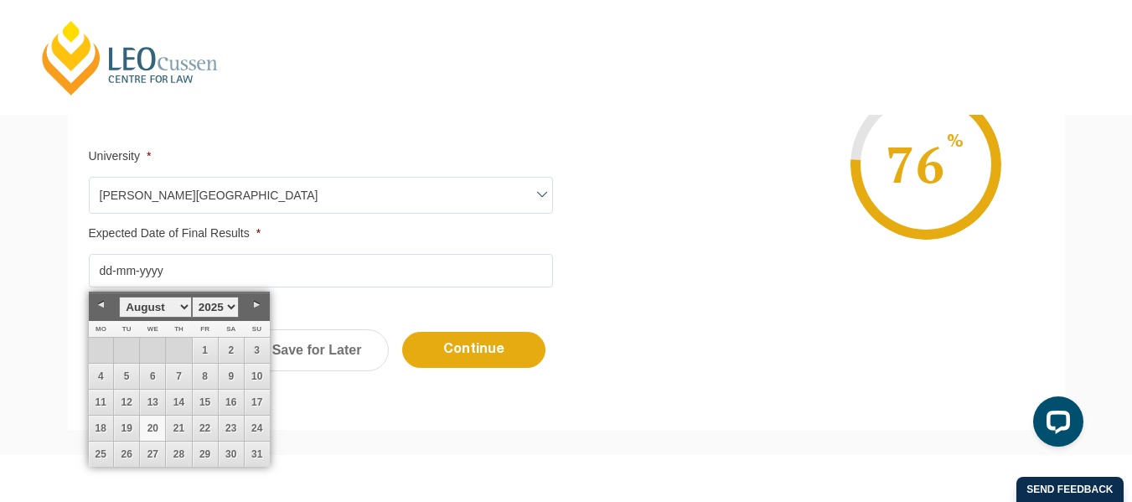
click at [653, 236] on li "Enrolment Progress 76 % Form Progress Download Course Guide enrolment@leocussen…" at bounding box center [805, 164] width 478 height 252
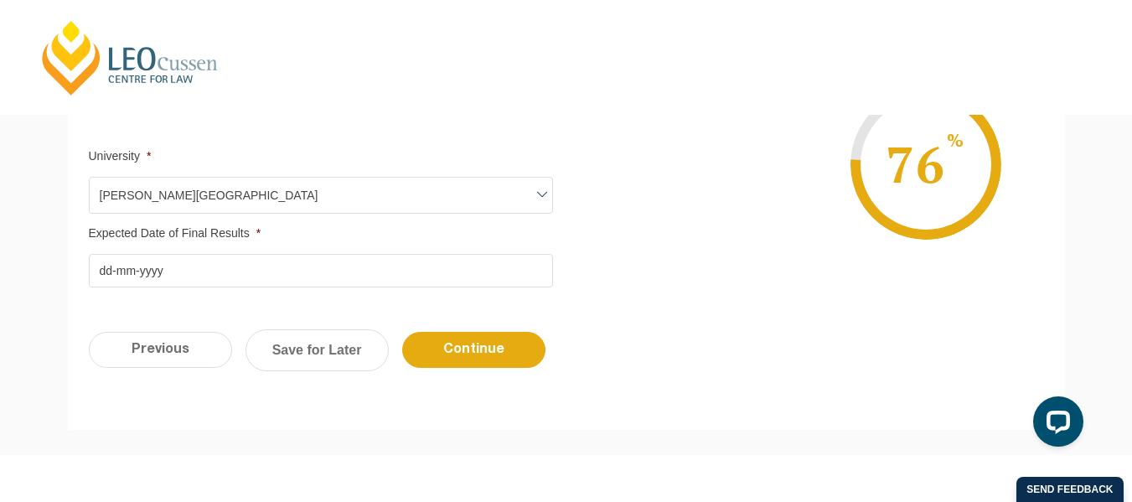
click at [406, 263] on input "Expected Date of Final Results *" at bounding box center [321, 271] width 464 height 34
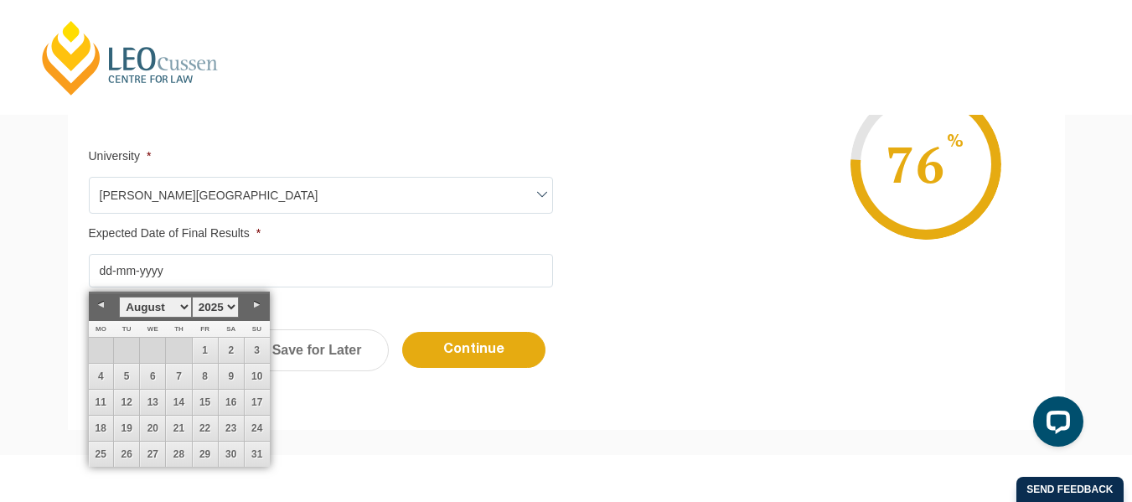
click at [258, 306] on link "Next" at bounding box center [257, 304] width 25 height 25
click at [96, 354] on link "1" at bounding box center [101, 350] width 25 height 25
type input "01-09-2025"
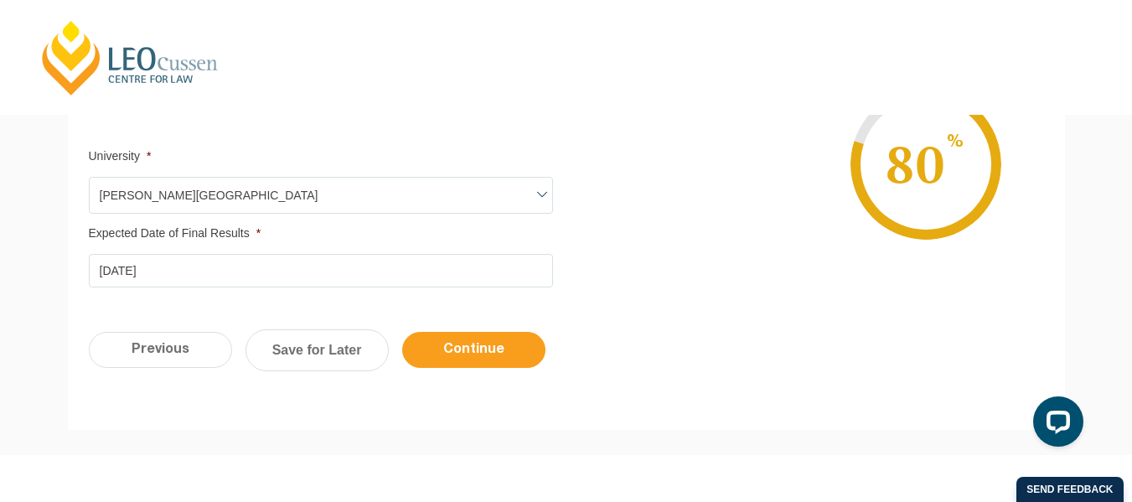
click at [485, 347] on input "Continue" at bounding box center [473, 350] width 143 height 36
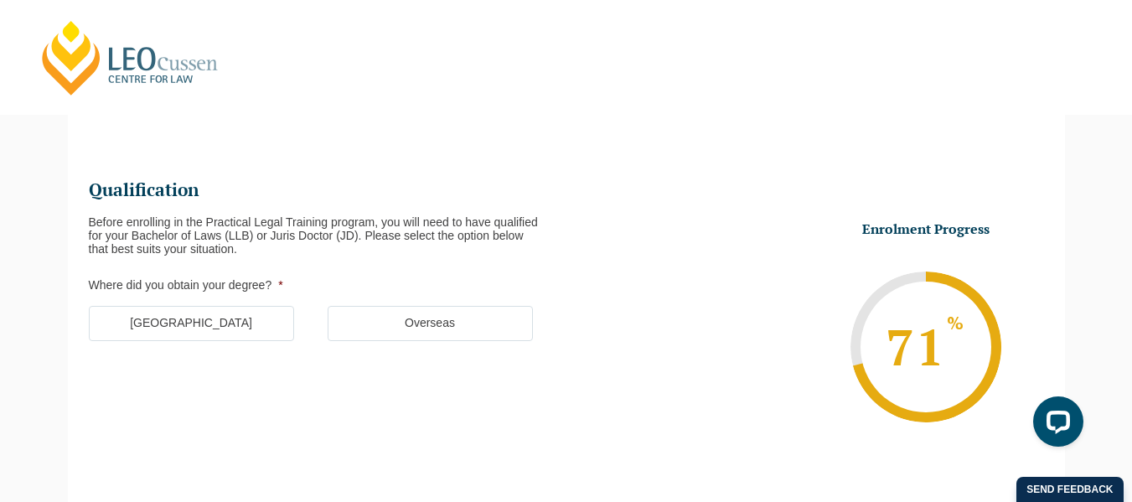
scroll to position [0, 0]
click at [240, 321] on label "Australia" at bounding box center [191, 323] width 205 height 35
click at [0, 0] on input "Australia" at bounding box center [0, 0] width 0 height 0
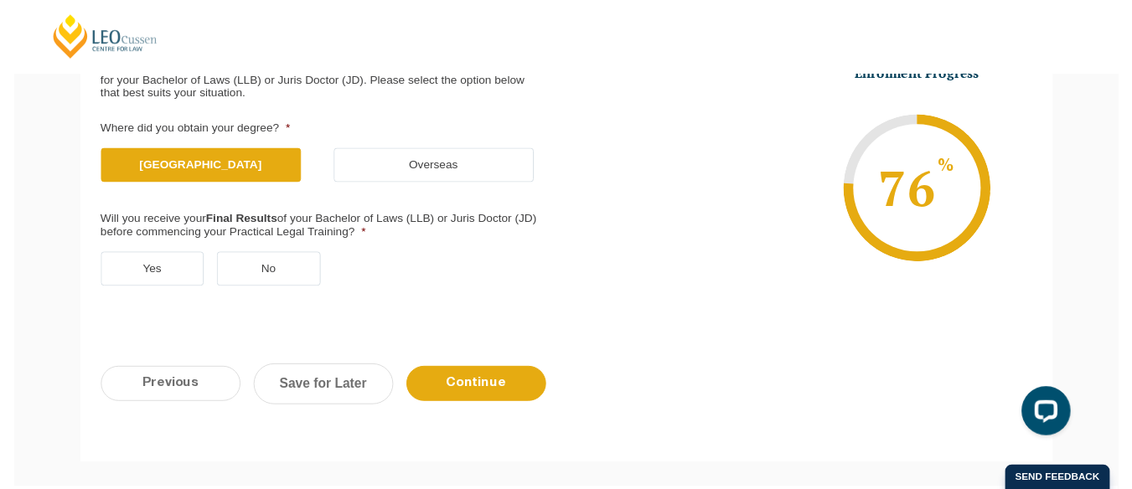
scroll to position [313, 0]
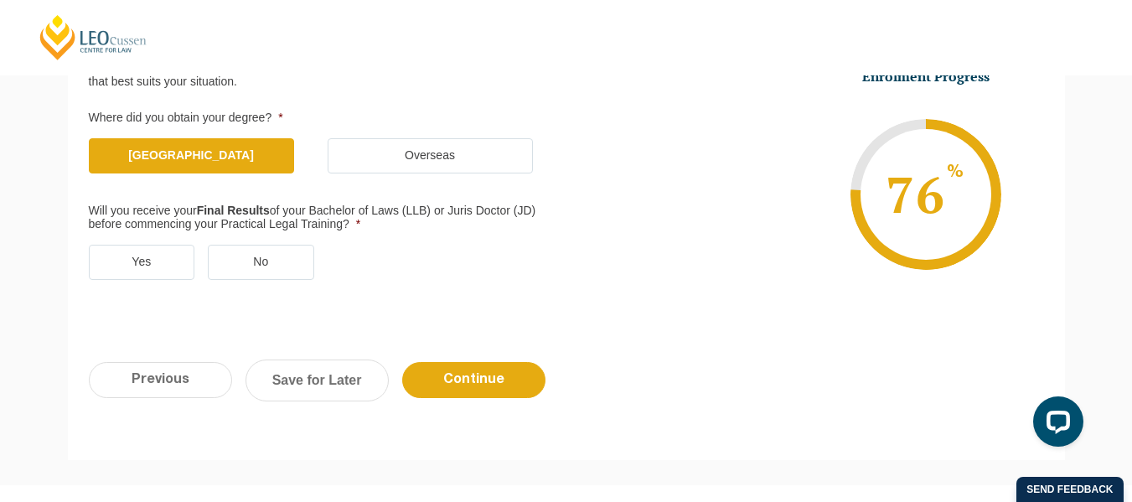
click at [124, 265] on label "Yes" at bounding box center [142, 262] width 106 height 35
click at [0, 0] on input "Yes" at bounding box center [0, 0] width 0 height 0
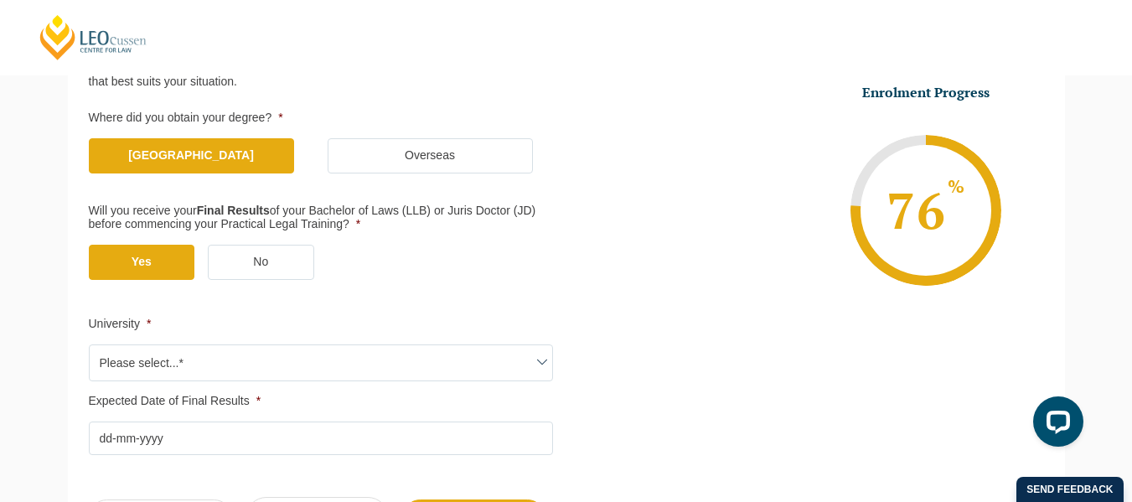
click at [211, 349] on span "Please select...*" at bounding box center [321, 362] width 463 height 35
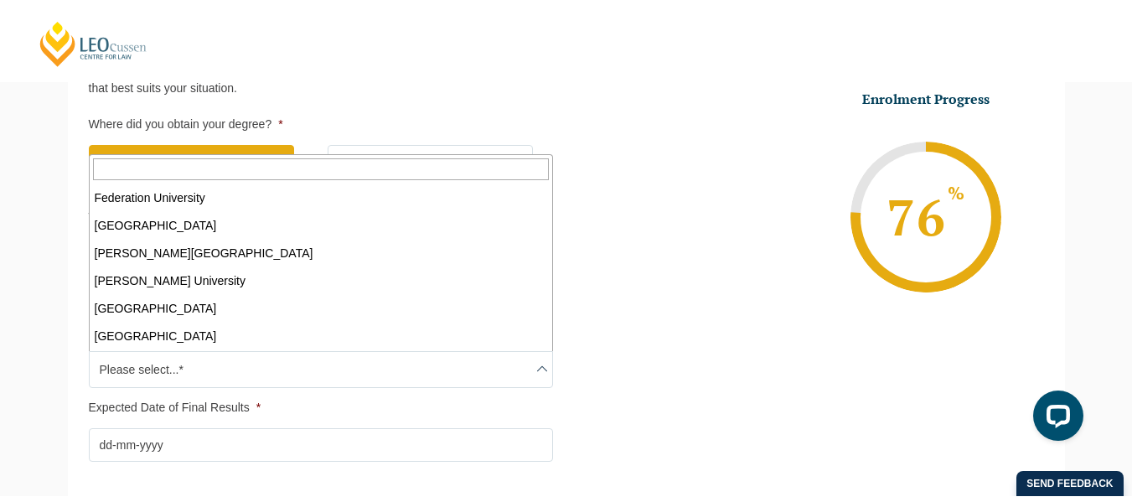
scroll to position [335, 0]
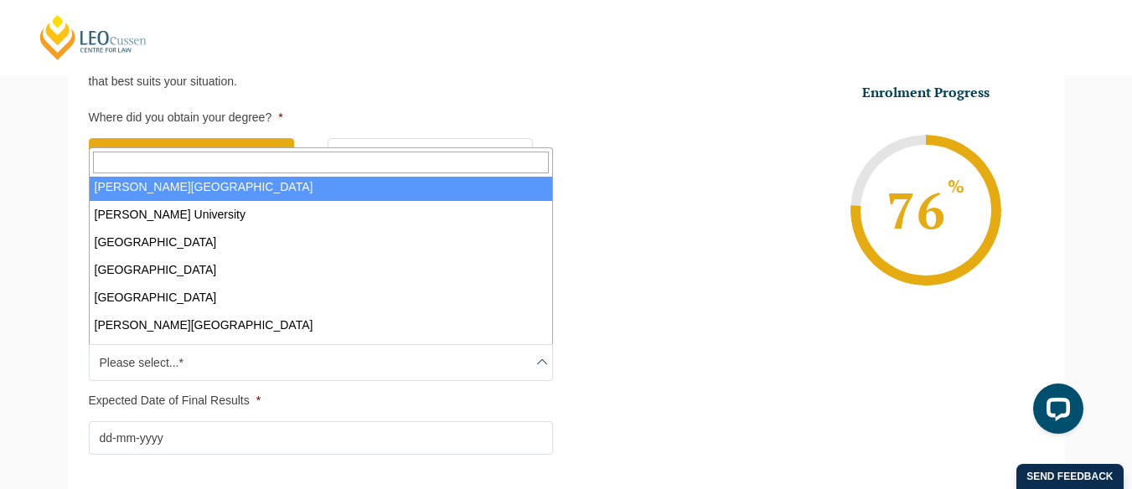
select select "Griffith University"
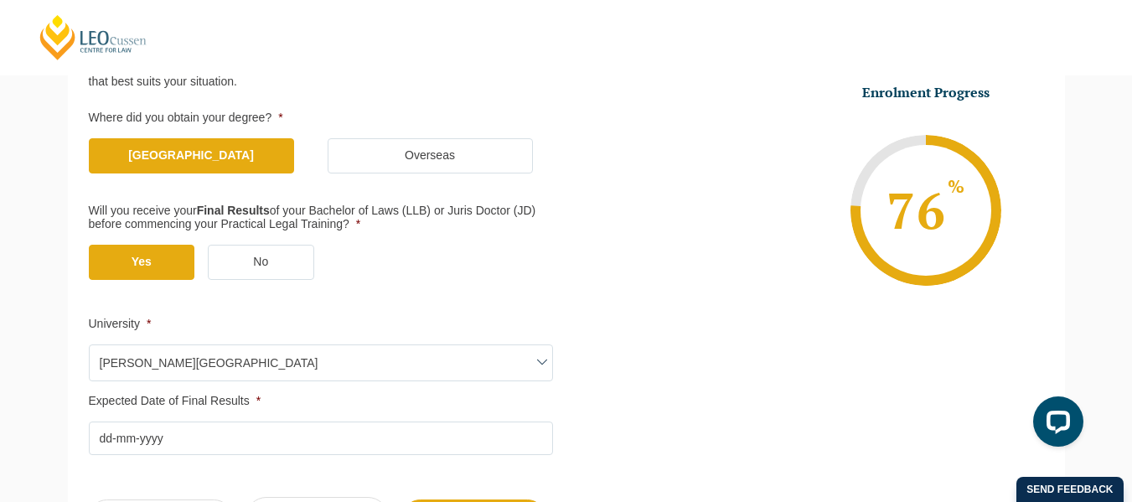
click at [199, 439] on input "Expected Date of Final Results *" at bounding box center [321, 438] width 464 height 34
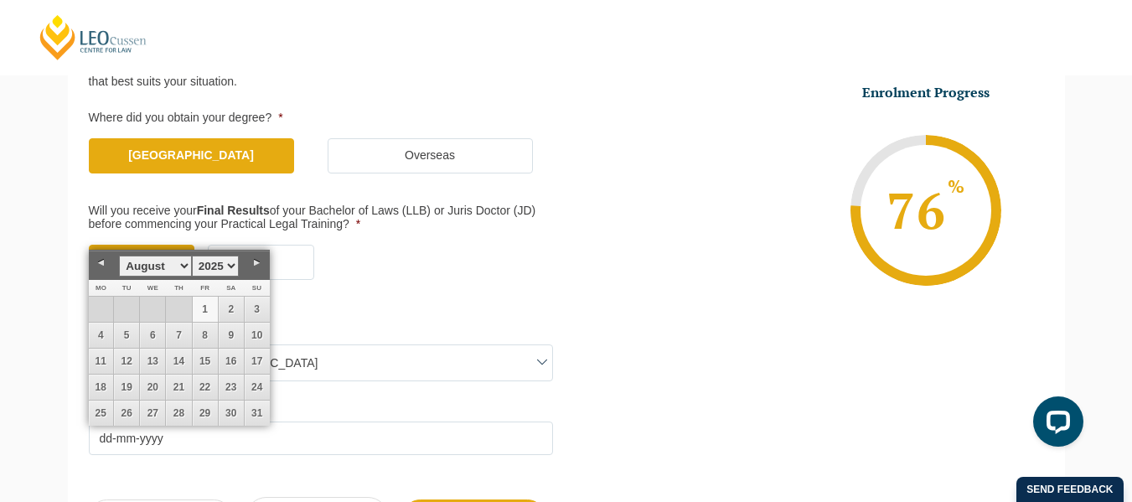
click at [198, 312] on link "1" at bounding box center [205, 309] width 25 height 25
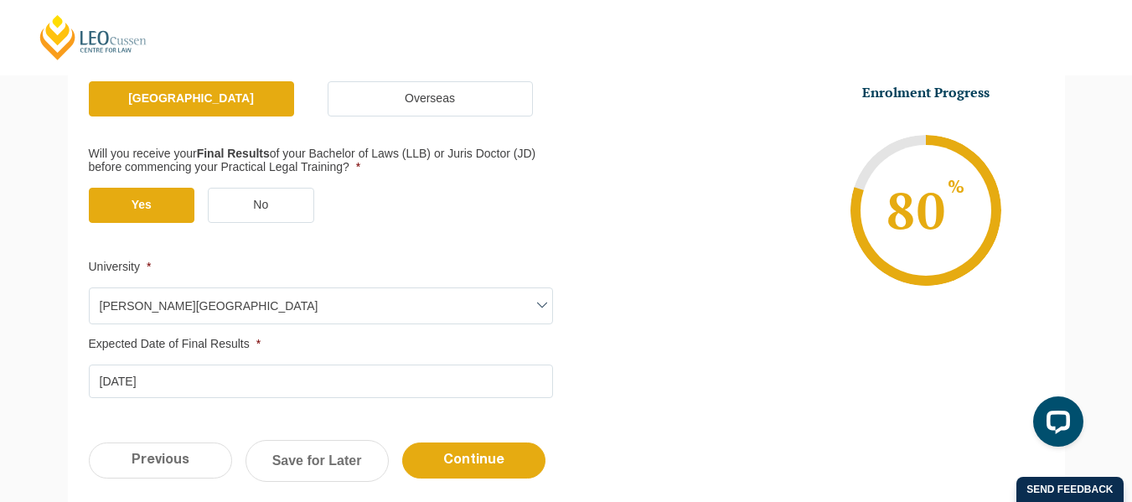
scroll to position [396, 0]
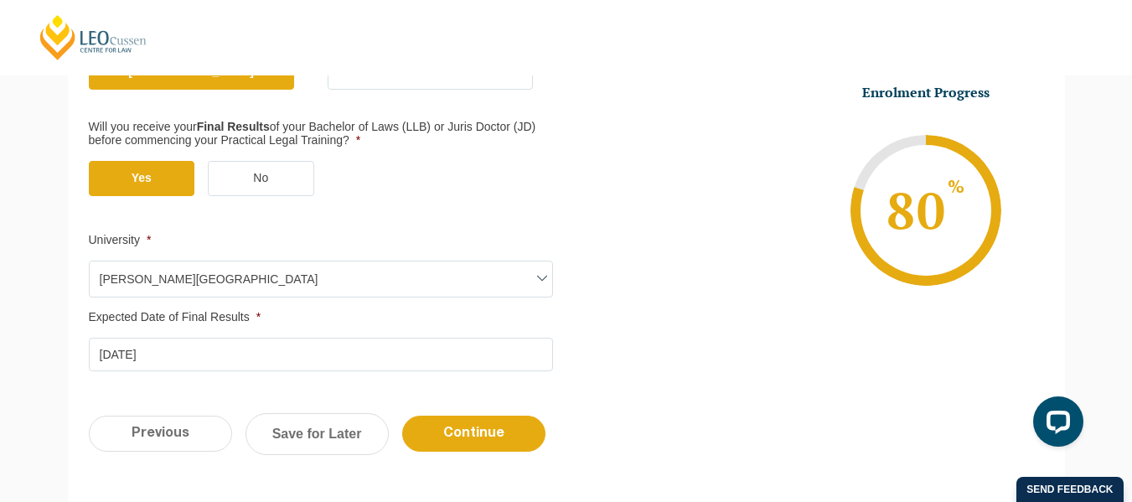
click at [283, 343] on input "01-08-2025" at bounding box center [321, 355] width 464 height 34
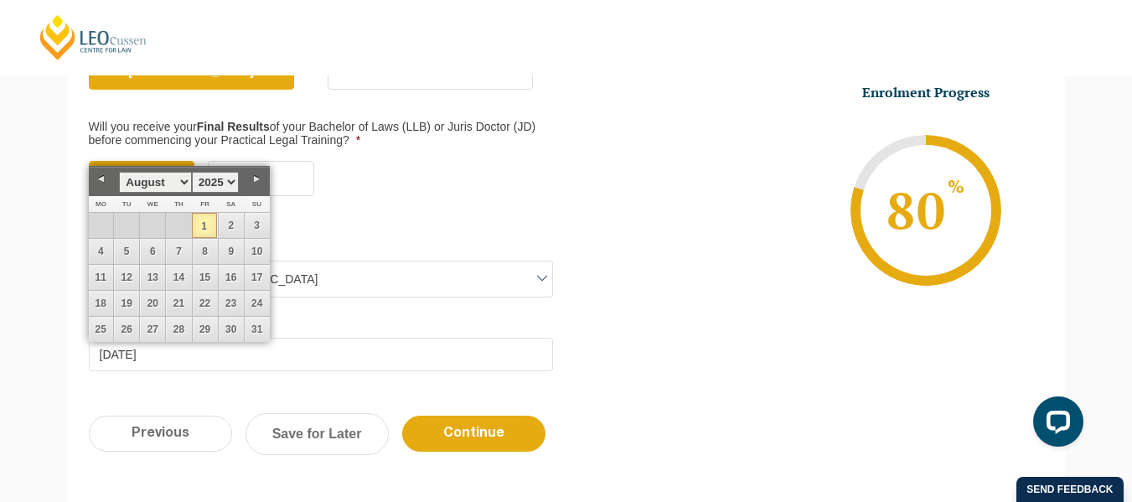
click at [285, 355] on input "01-08-2025" at bounding box center [321, 355] width 464 height 34
click at [96, 175] on link "Previous" at bounding box center [101, 179] width 25 height 25
click at [132, 244] on link "8" at bounding box center [126, 251] width 25 height 25
type input "08-07-2025"
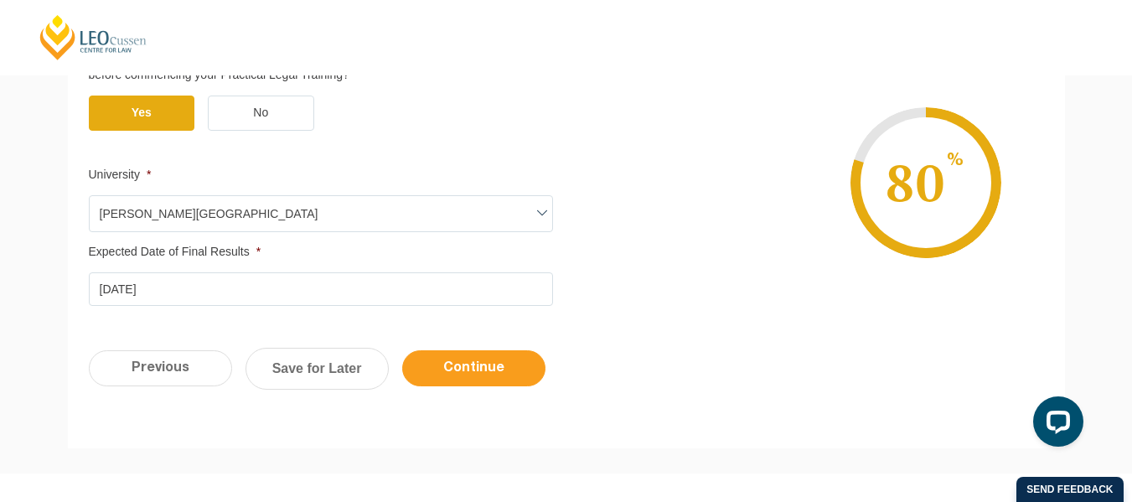
scroll to position [480, 0]
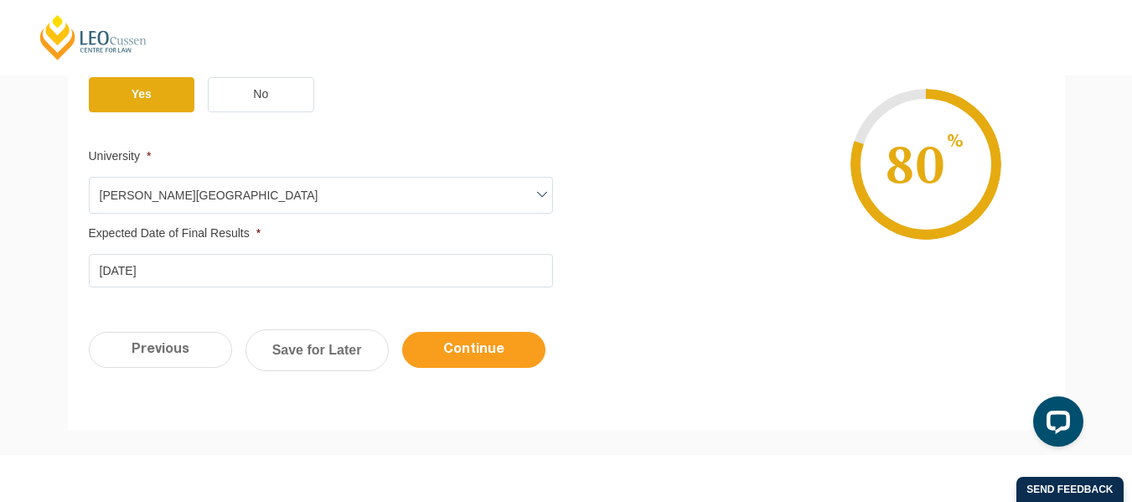
drag, startPoint x: 514, startPoint y: 336, endPoint x: 508, endPoint y: 358, distance: 22.8
click at [514, 339] on input "Continue" at bounding box center [473, 350] width 143 height 36
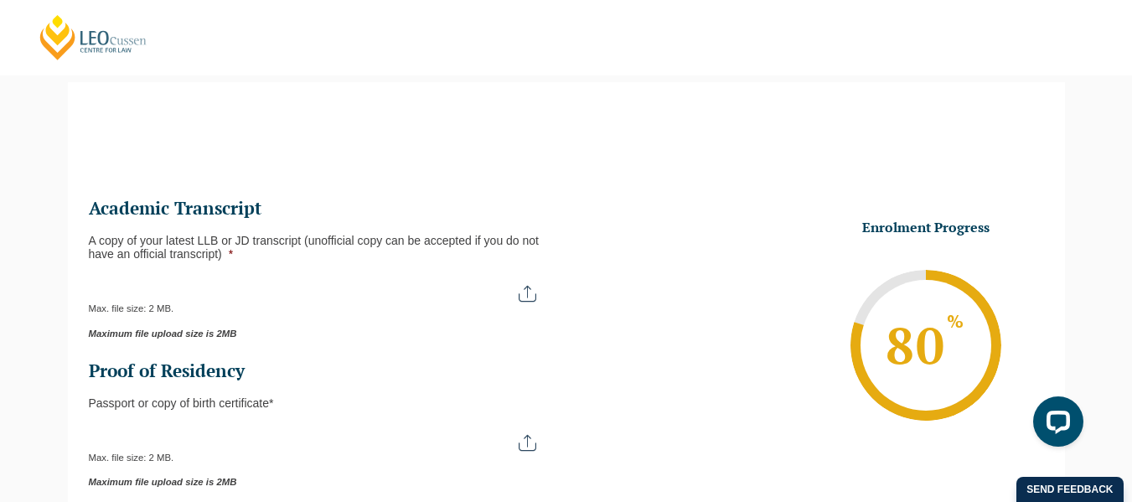
scroll to position [145, 0]
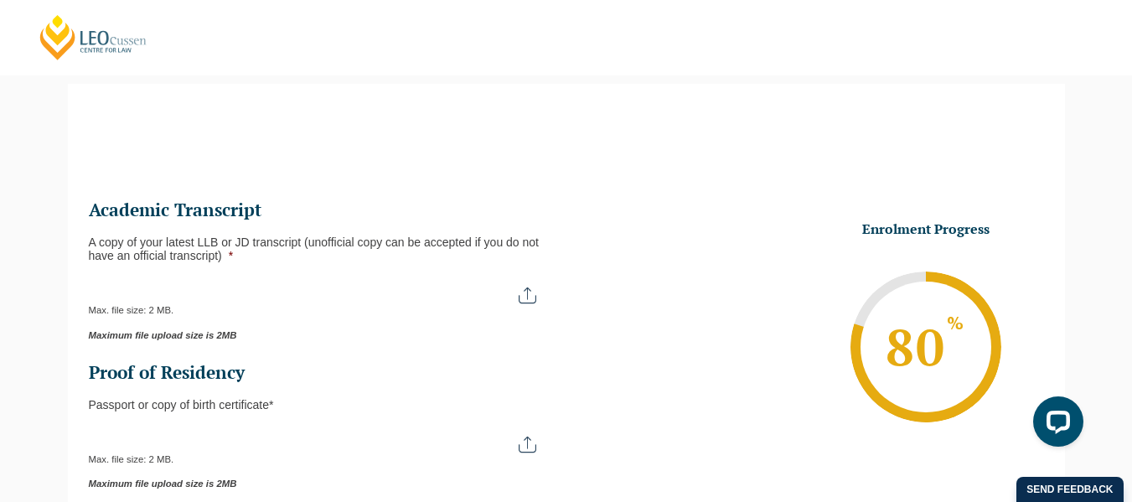
click at [526, 299] on input "A copy of your latest LLB or JD transcript (unofficial copy can be accepted if …" at bounding box center [321, 289] width 464 height 28
type input "C:\fakepath\Transcript.pdf"
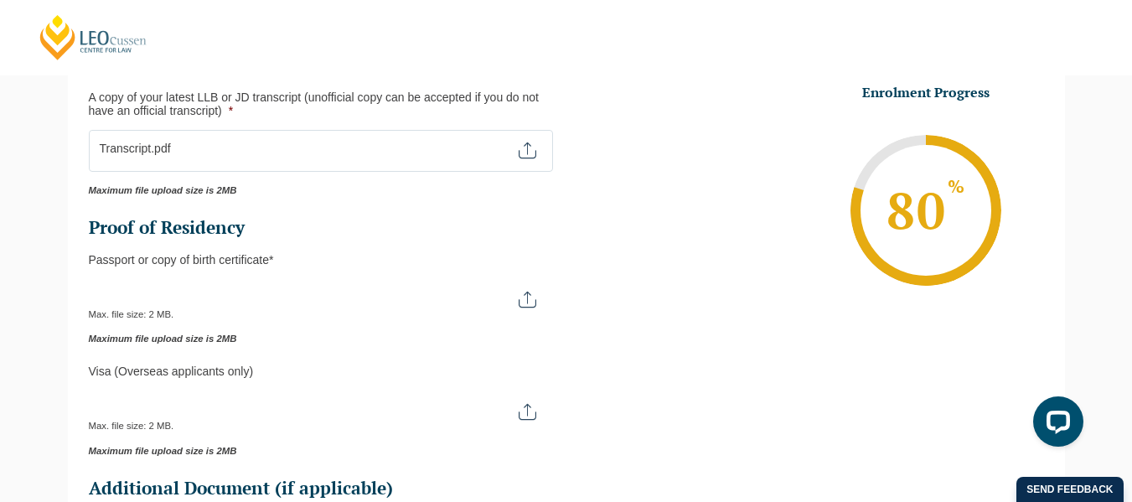
scroll to position [313, 0]
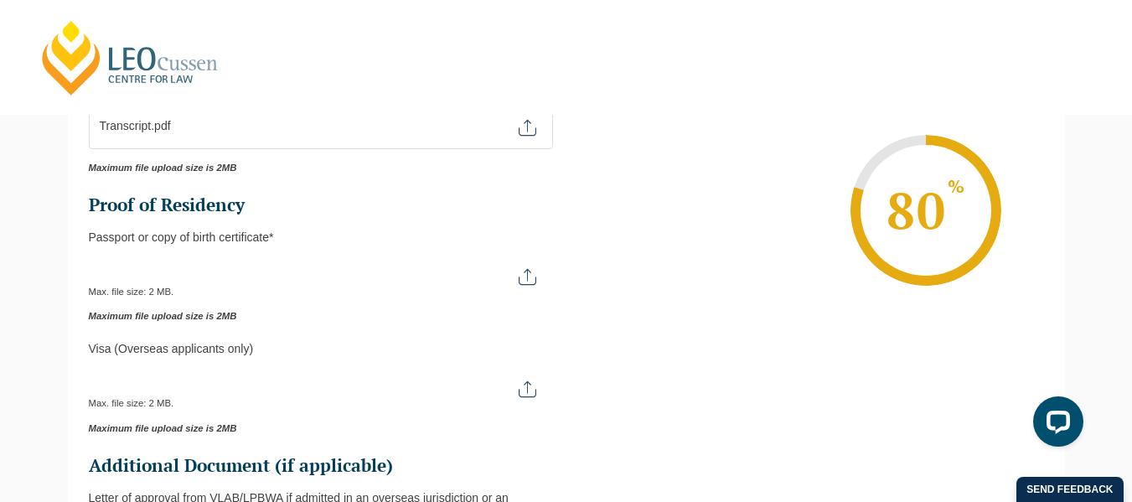
click at [532, 276] on input "Passport or Copy of Birth Certificate *" at bounding box center [321, 270] width 464 height 28
type input "C:\fakepath\Birth Certificate.pdf"
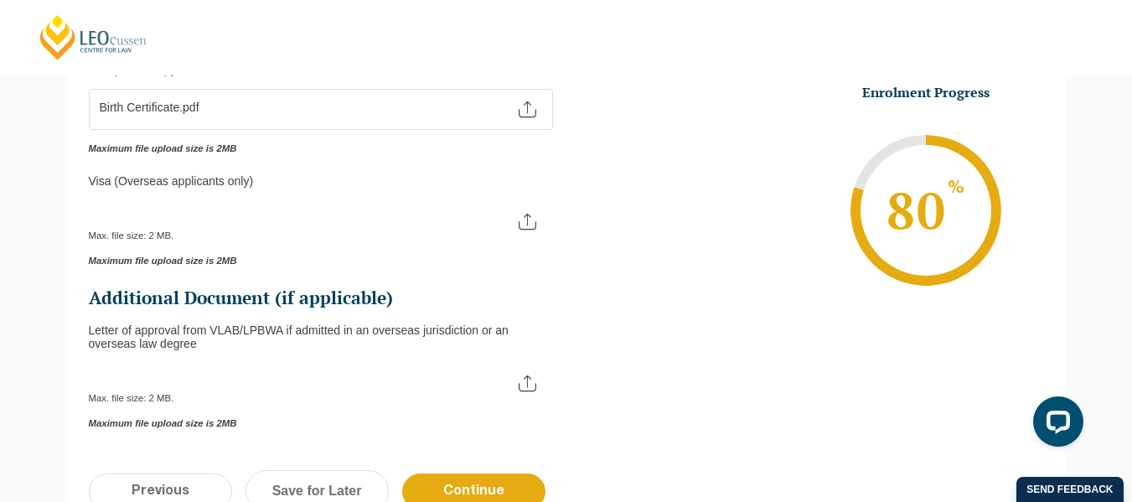
scroll to position [564, 0]
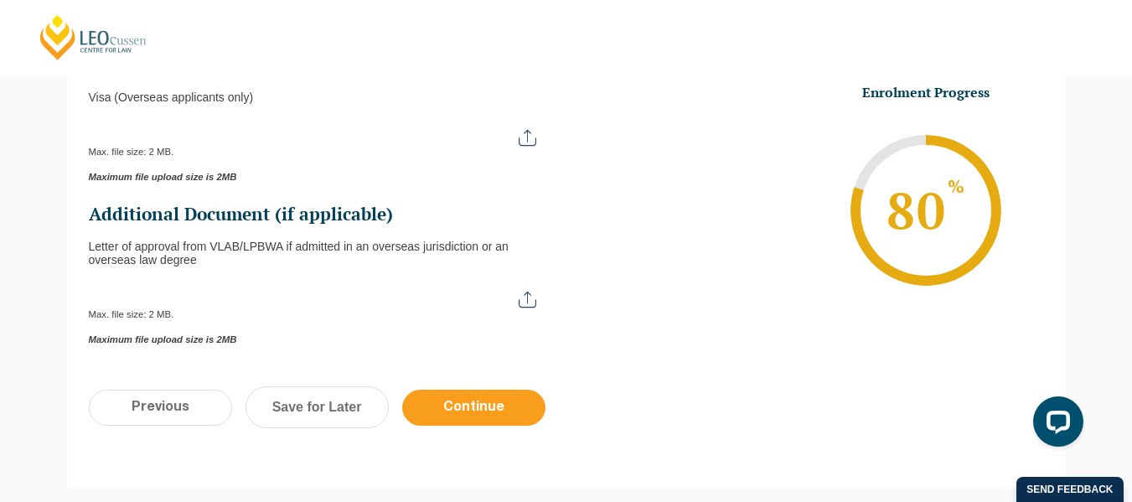
click at [462, 414] on input "Continue" at bounding box center [473, 408] width 143 height 36
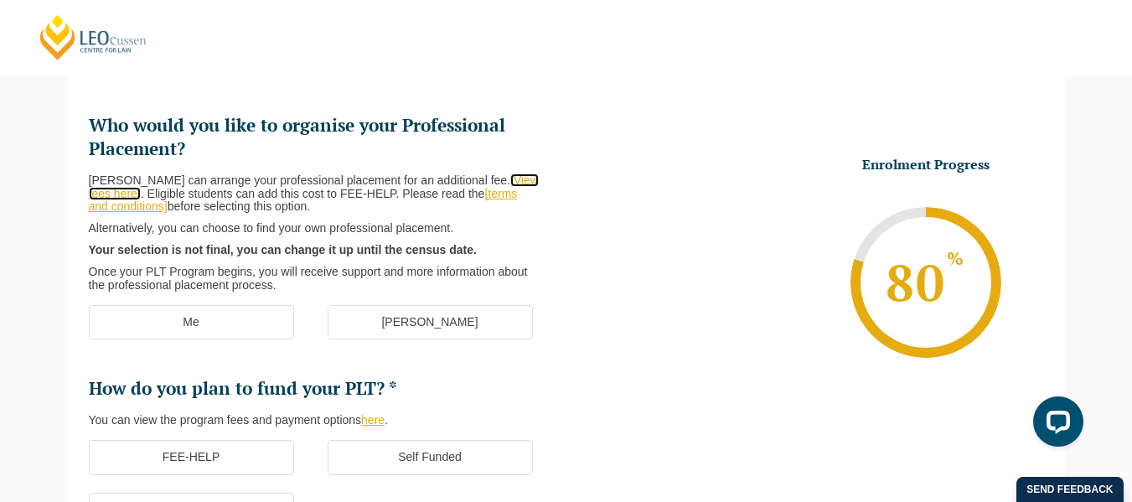
scroll to position [313, 0]
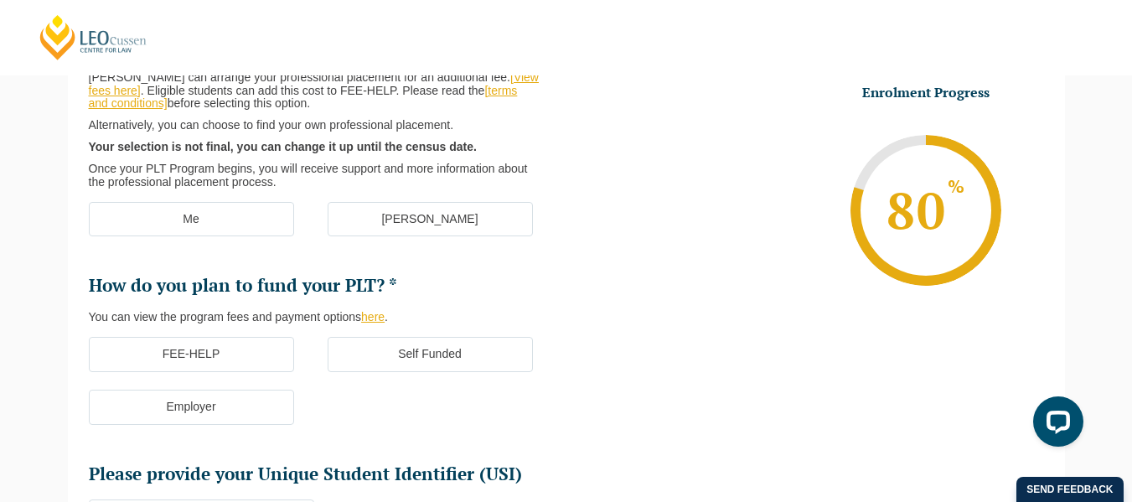
click at [458, 223] on label "[PERSON_NAME]" at bounding box center [430, 219] width 205 height 35
click at [0, 0] on input "[PERSON_NAME]" at bounding box center [0, 0] width 0 height 0
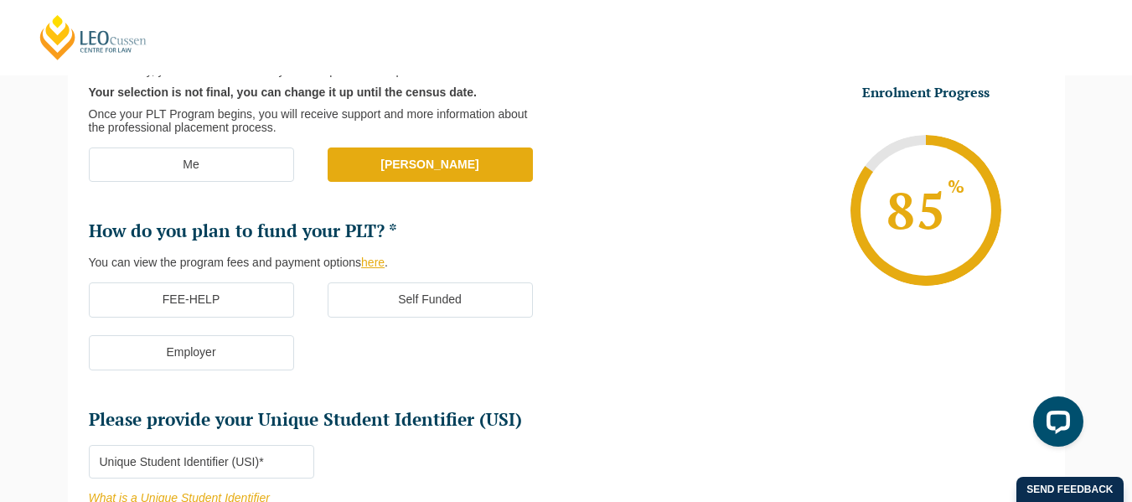
scroll to position [396, 0]
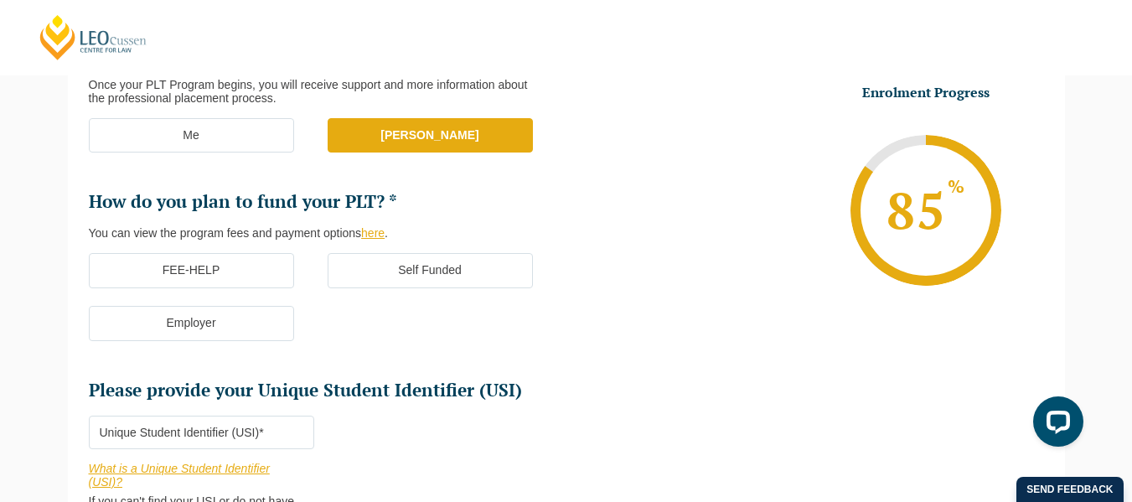
click at [253, 268] on label "FEE-HELP" at bounding box center [191, 270] width 205 height 35
click at [0, 0] on input "FEE-HELP" at bounding box center [0, 0] width 0 height 0
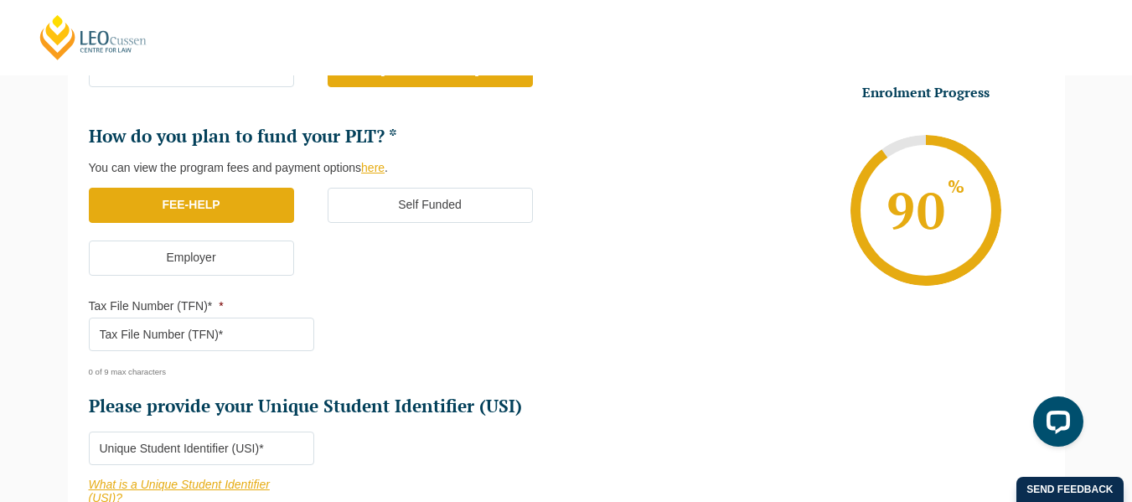
scroll to position [480, 0]
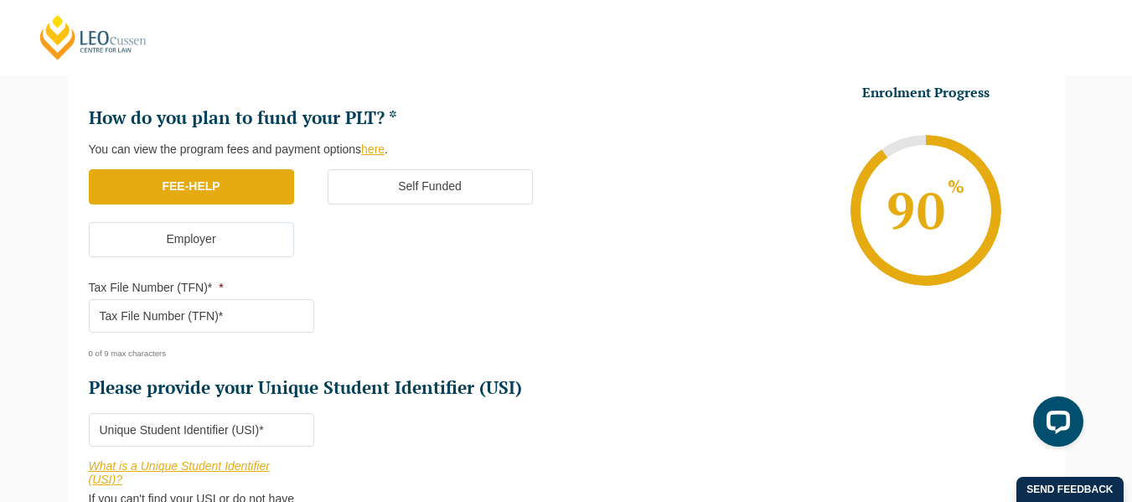
click at [246, 314] on input "Tax File Number (TFN)* *" at bounding box center [201, 316] width 225 height 34
click at [215, 323] on input "Tax File Number (TFN)* *" at bounding box center [201, 316] width 225 height 34
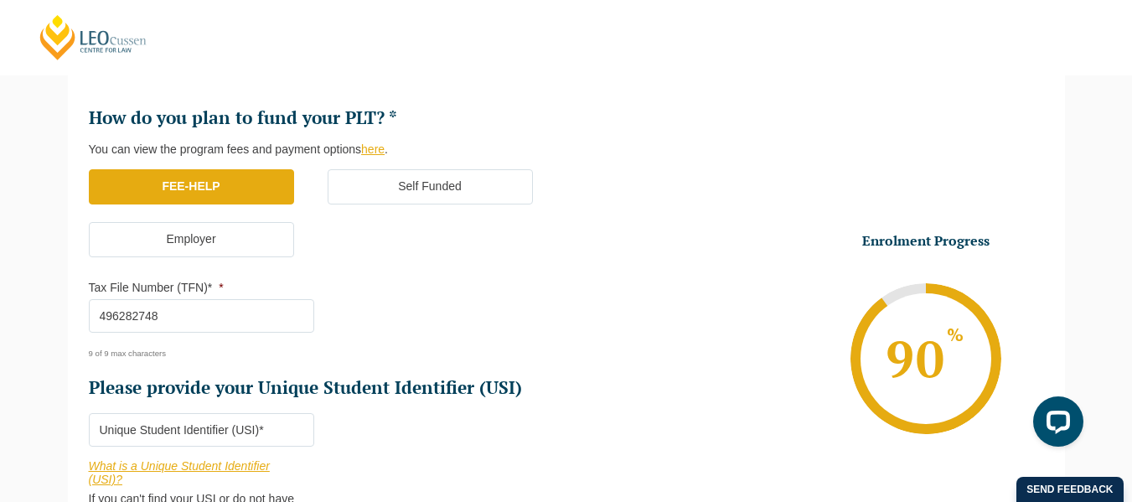
scroll to position [648, 0]
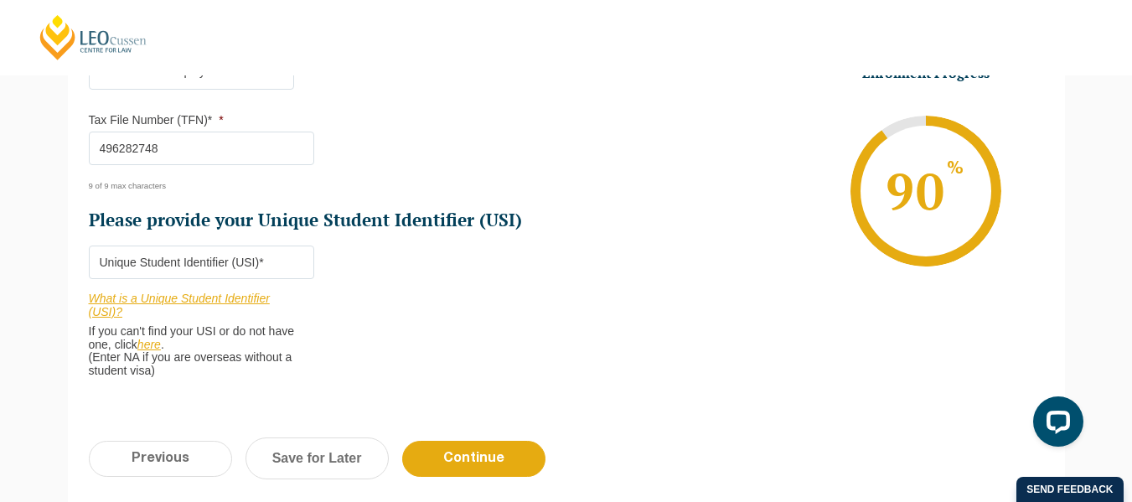
type input "496282748"
click at [241, 263] on input "Please provide your Unique Student Identifier (USI) *" at bounding box center [201, 263] width 225 height 34
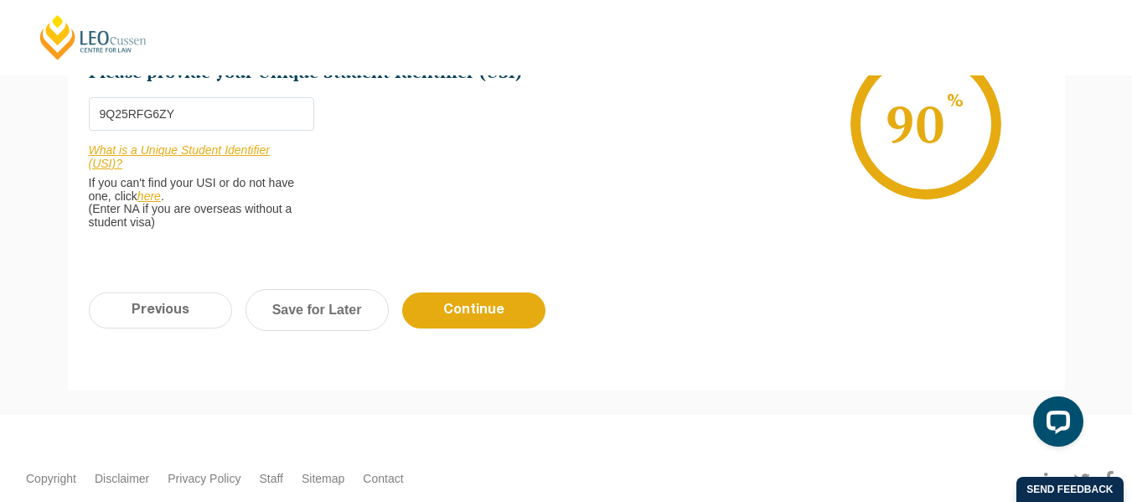
scroll to position [815, 0]
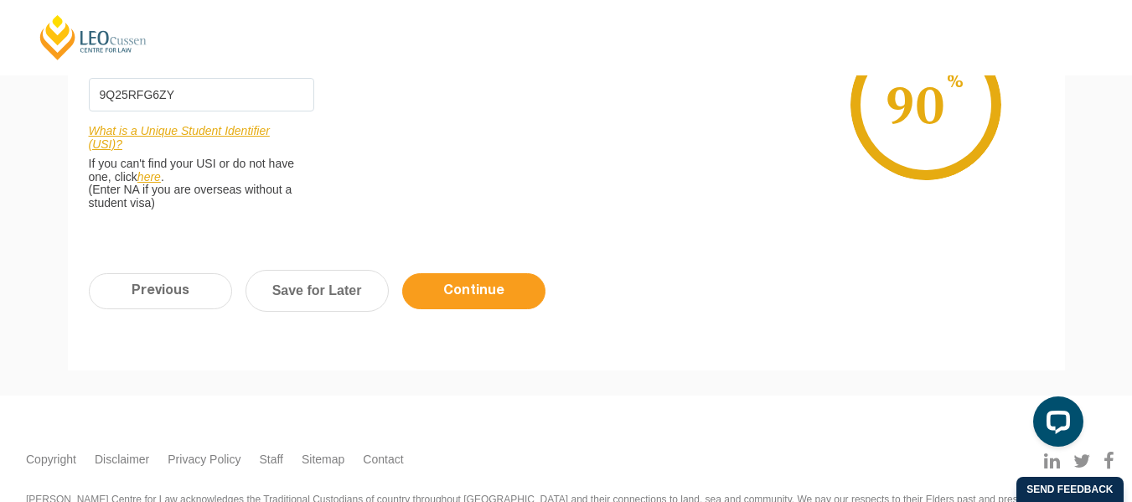
type input "9Q25RFG6ZY"
click at [478, 297] on input "Continue" at bounding box center [473, 291] width 143 height 36
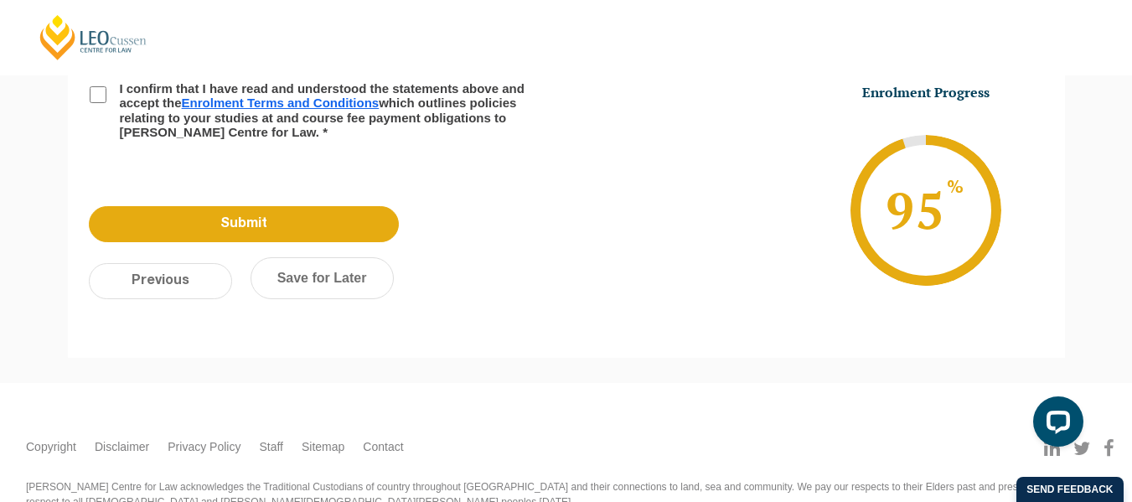
scroll to position [145, 0]
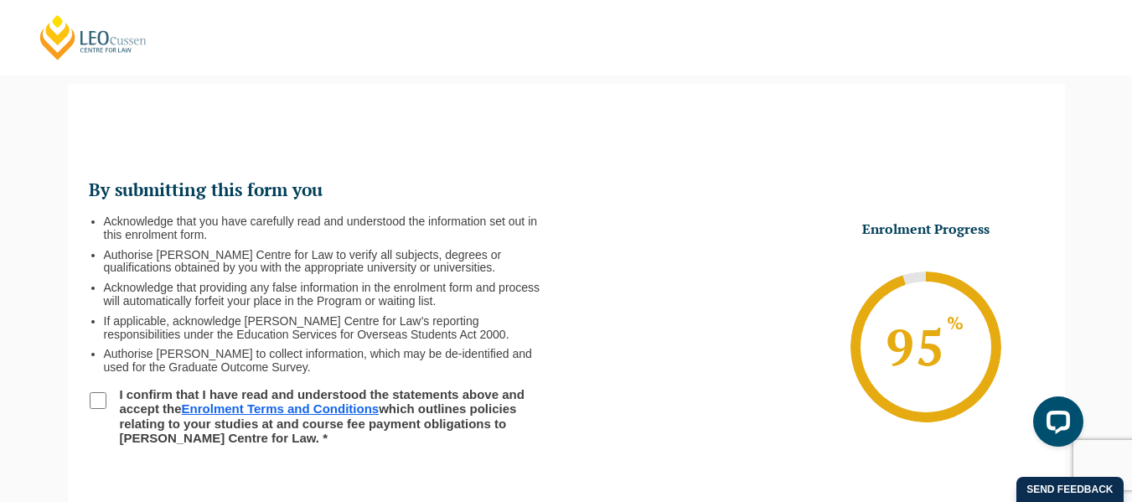
click at [96, 399] on input "I confirm that I have read and understood the statements above and accept the E…" at bounding box center [98, 400] width 17 height 17
checkbox input "true"
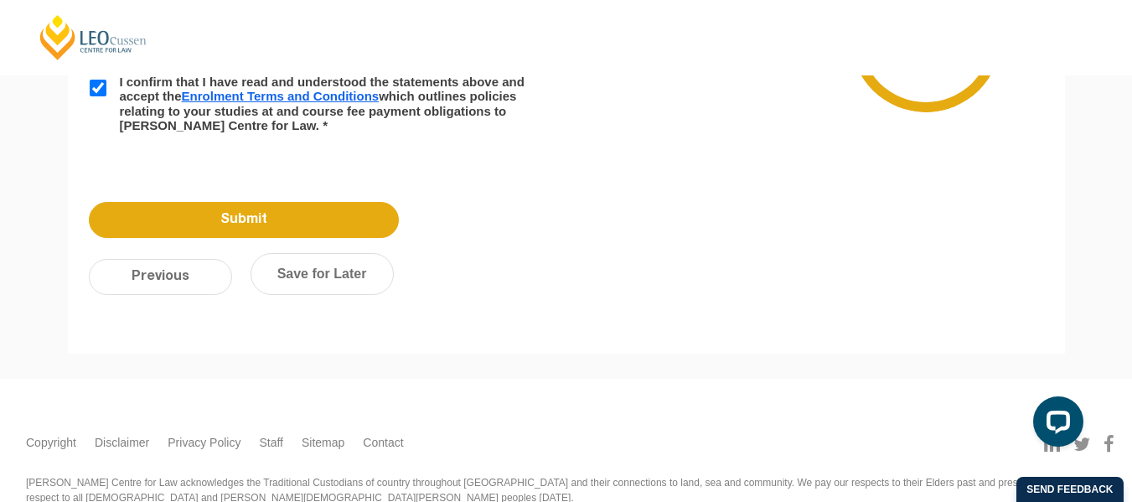
scroll to position [514, 0]
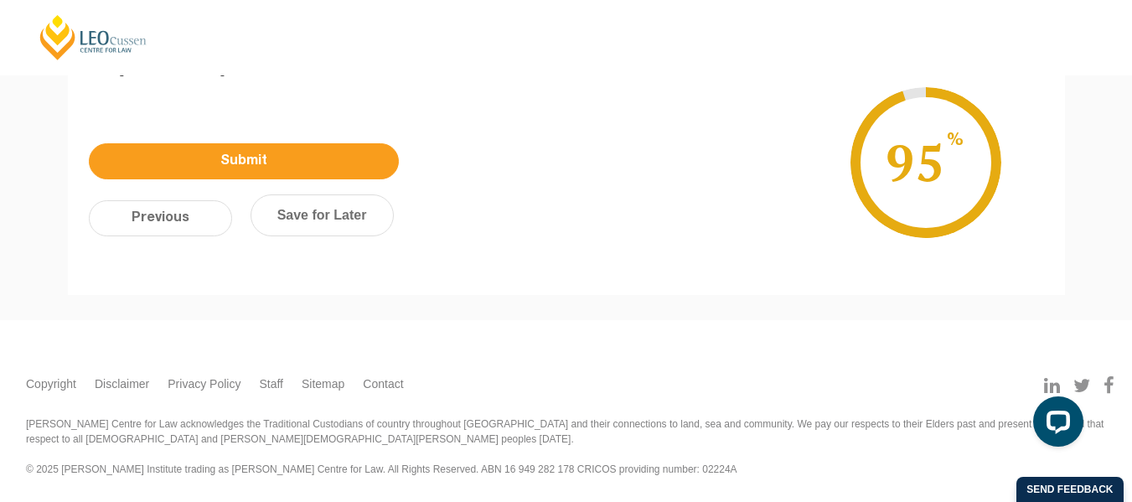
click at [300, 153] on input "Submit" at bounding box center [244, 161] width 310 height 36
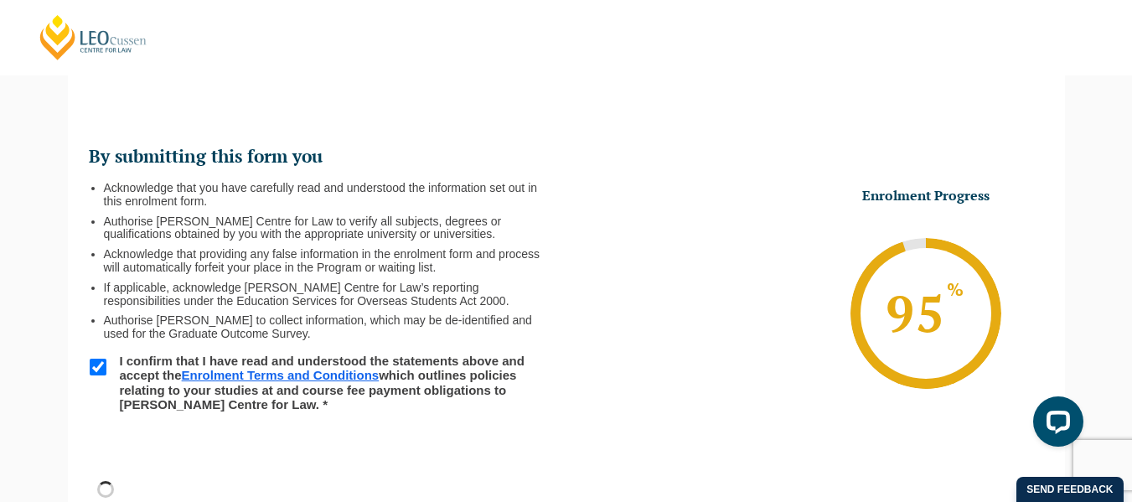
scroll to position [90, 0]
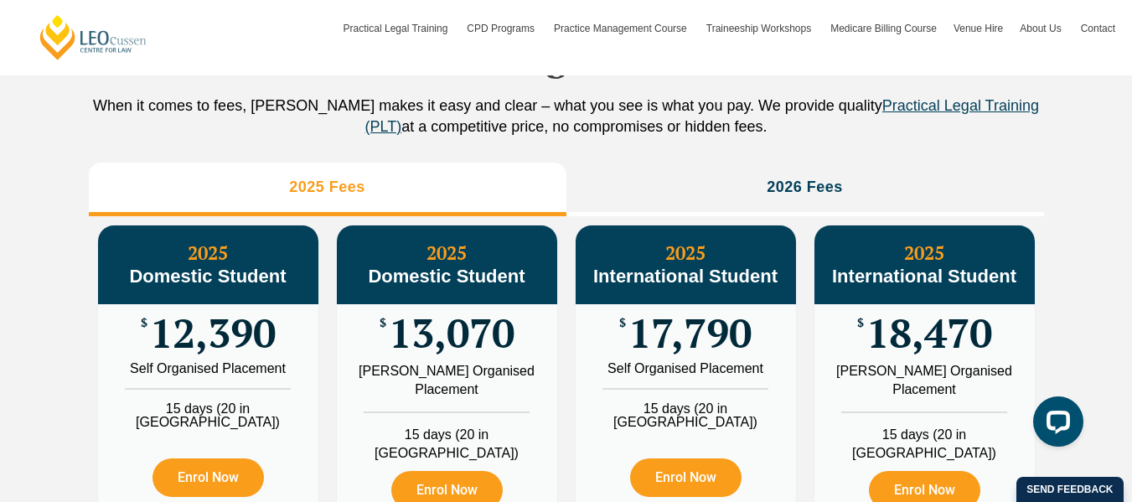
scroll to position [2011, 0]
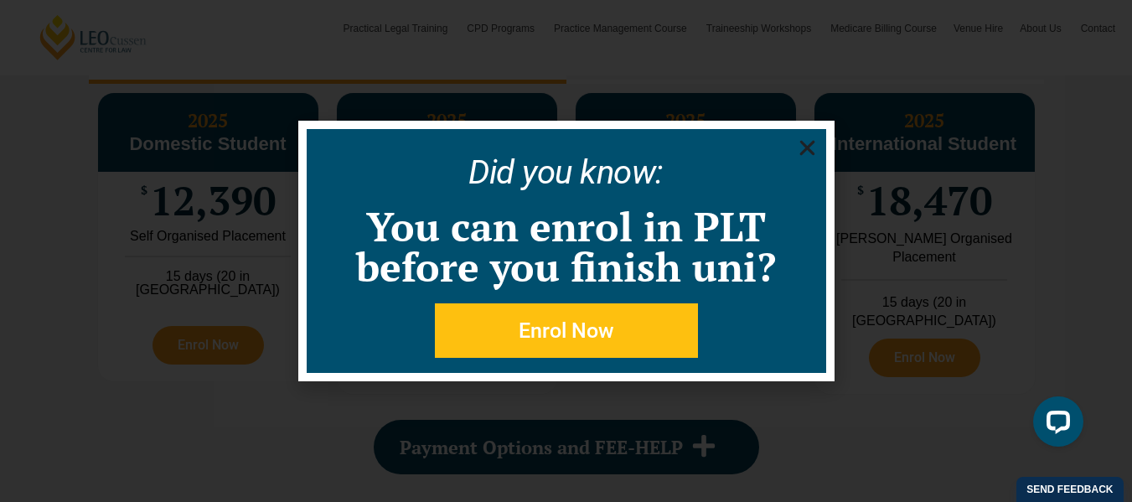
click at [799, 142] on icon "Close" at bounding box center [807, 147] width 21 height 21
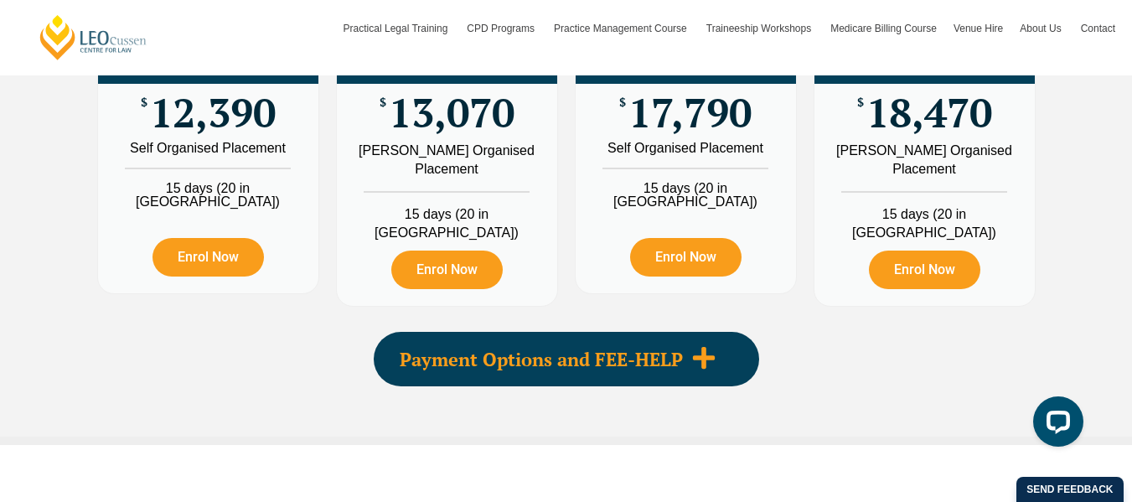
scroll to position [2095, 0]
